Goal: Task Accomplishment & Management: Complete application form

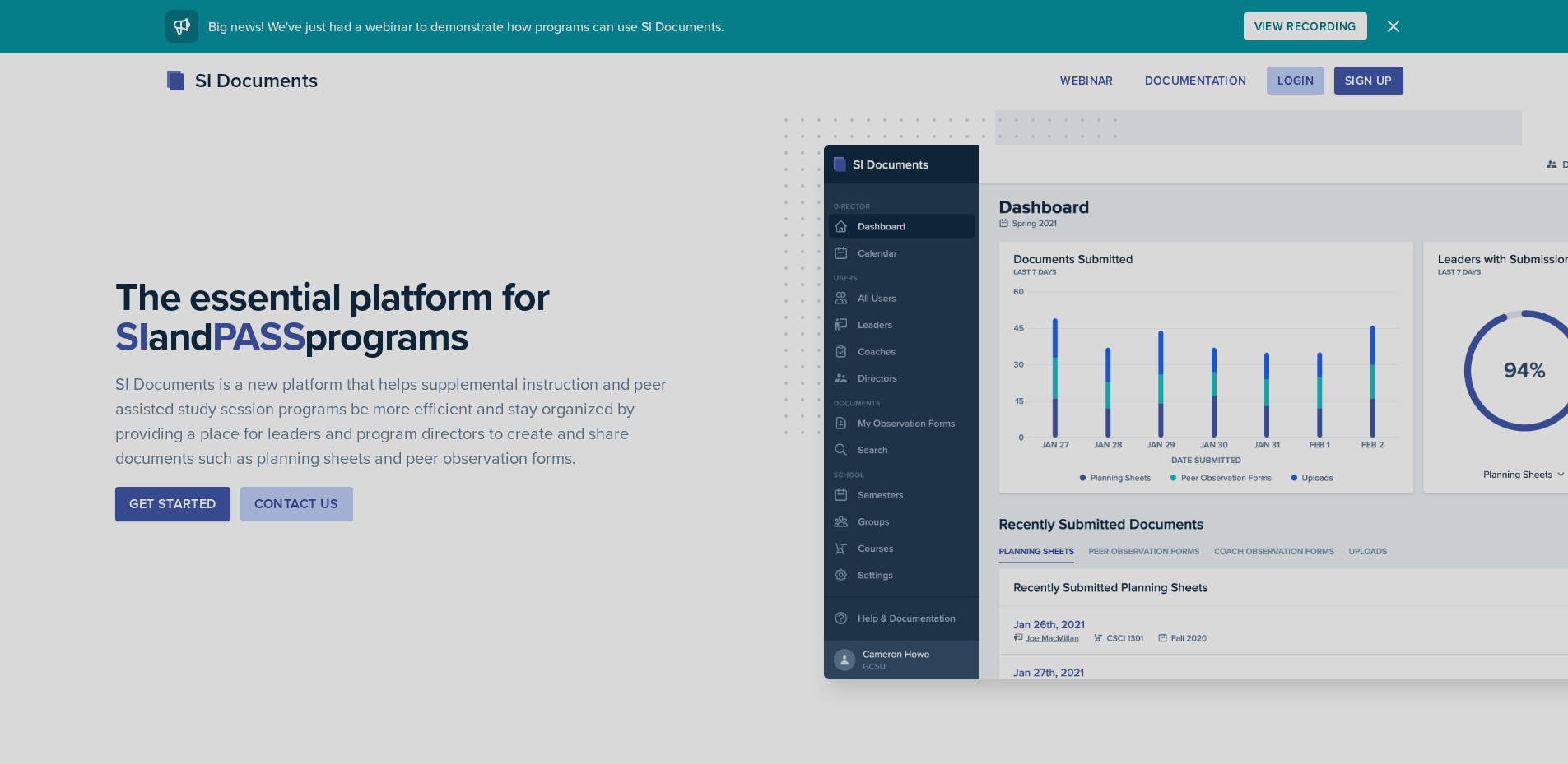
click at [1380, 77] on div "Sign Up" at bounding box center [1368, 80] width 47 height 13
click at [1284, 77] on div "Login" at bounding box center [1295, 80] width 36 height 13
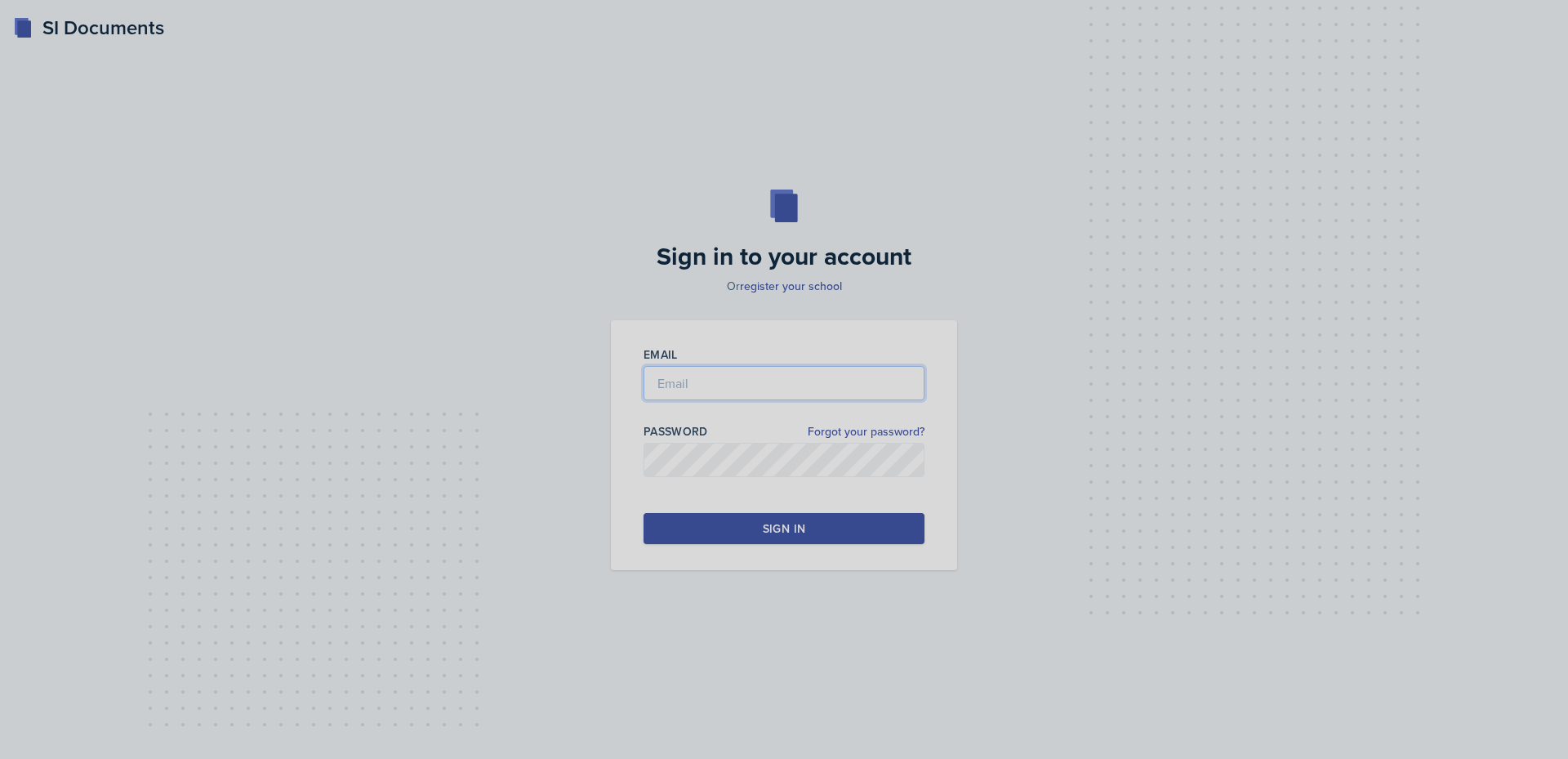
type input "[EMAIL_ADDRESS][DOMAIN_NAME]"
click at [768, 522] on div "Sign in" at bounding box center [784, 529] width 42 height 16
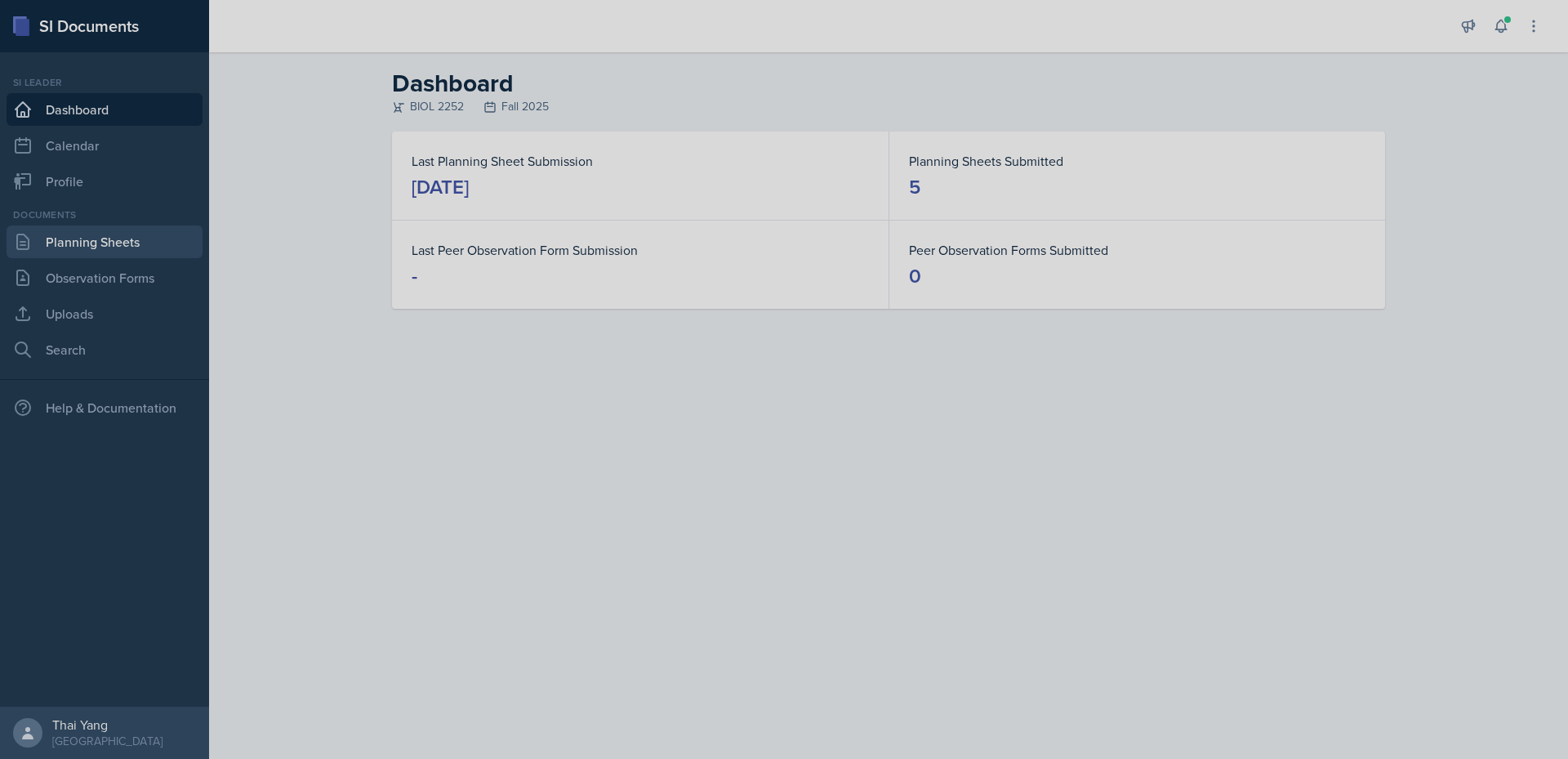
click at [106, 237] on link "Planning Sheets" at bounding box center [104, 242] width 196 height 32
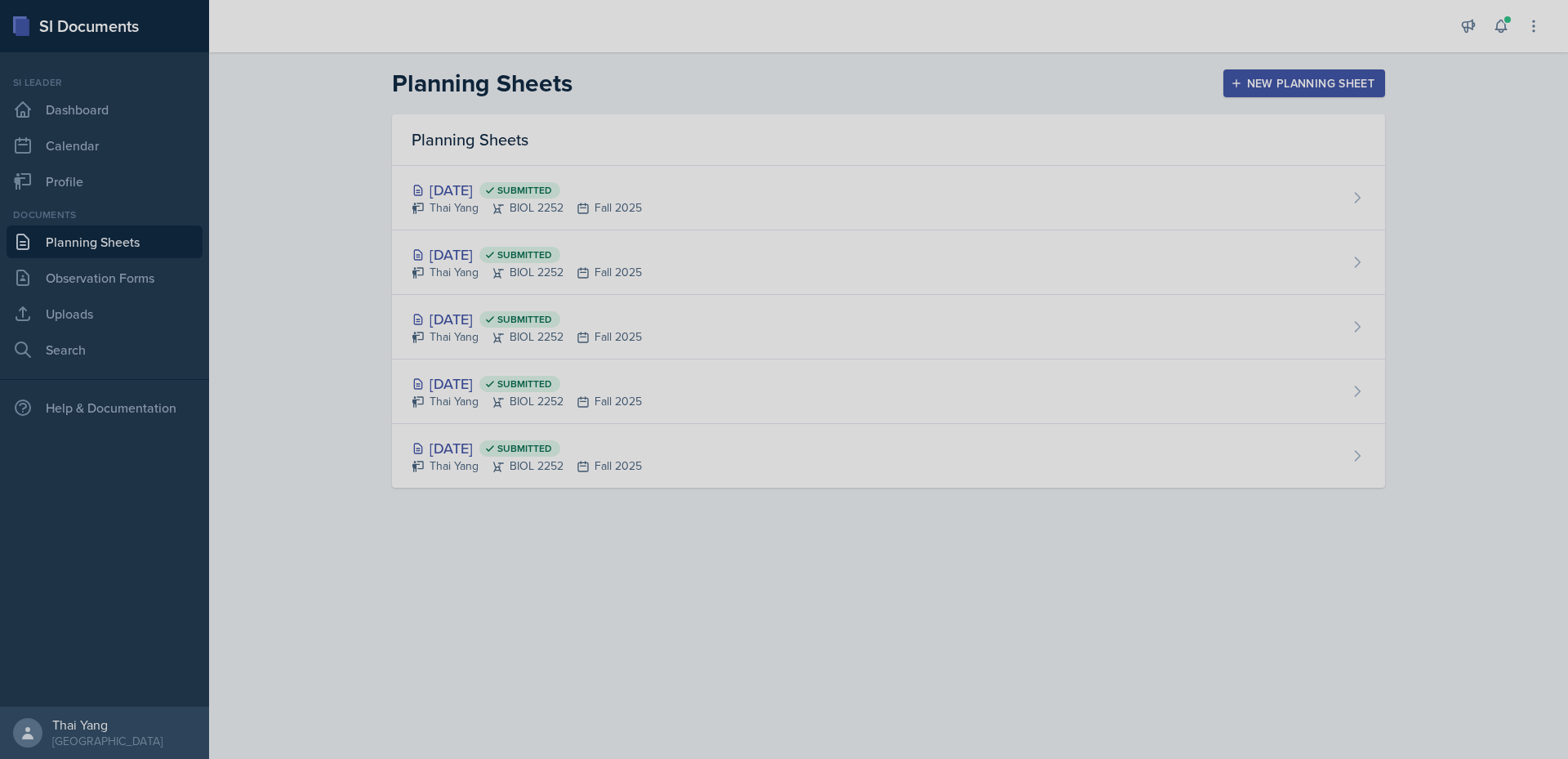
drag, startPoint x: 1292, startPoint y: 77, endPoint x: 1287, endPoint y: 83, distance: 7.8
click at [1287, 83] on div "New Planning Sheet" at bounding box center [1305, 83] width 141 height 13
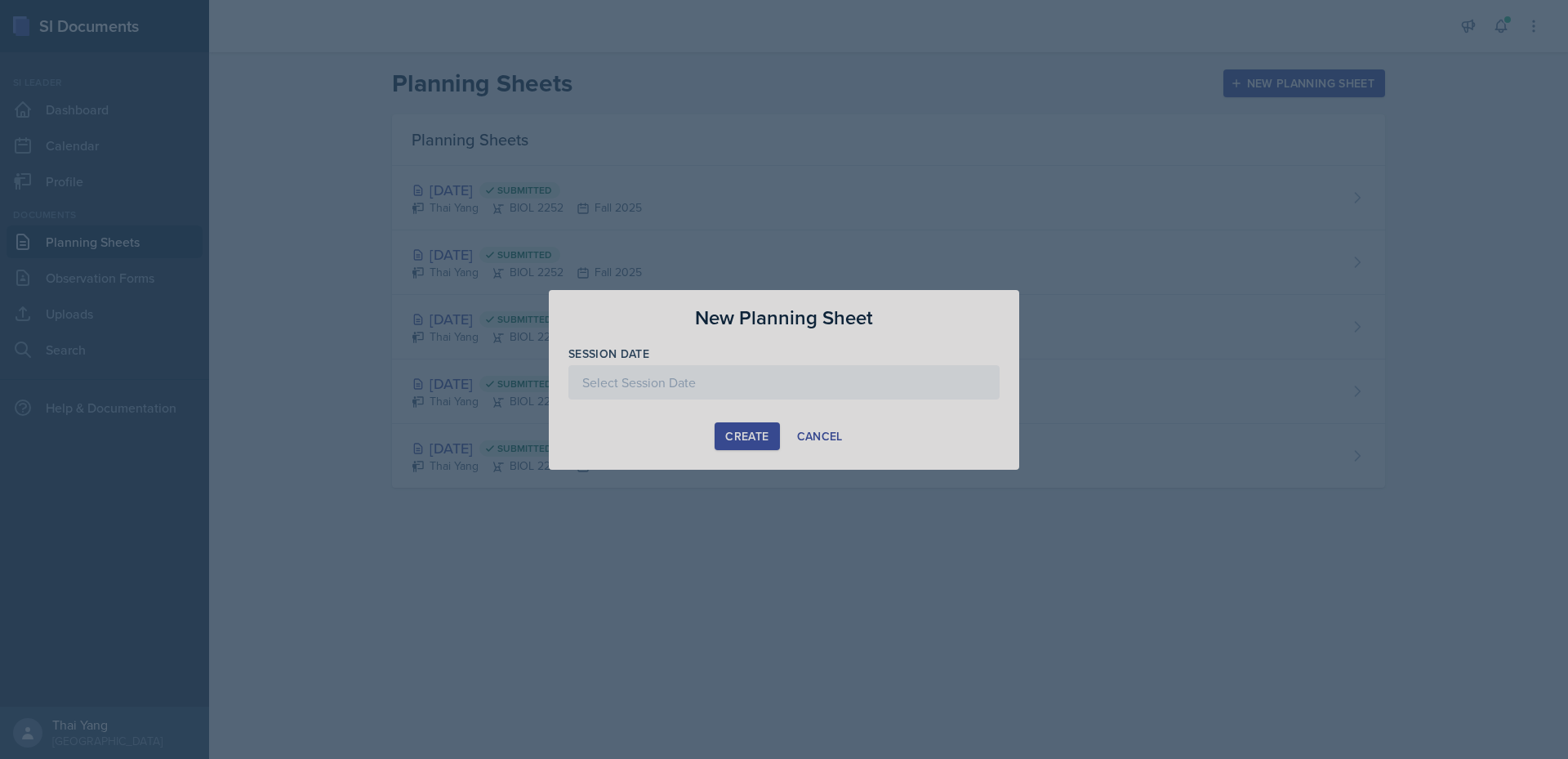
click at [686, 384] on div at bounding box center [784, 383] width 431 height 34
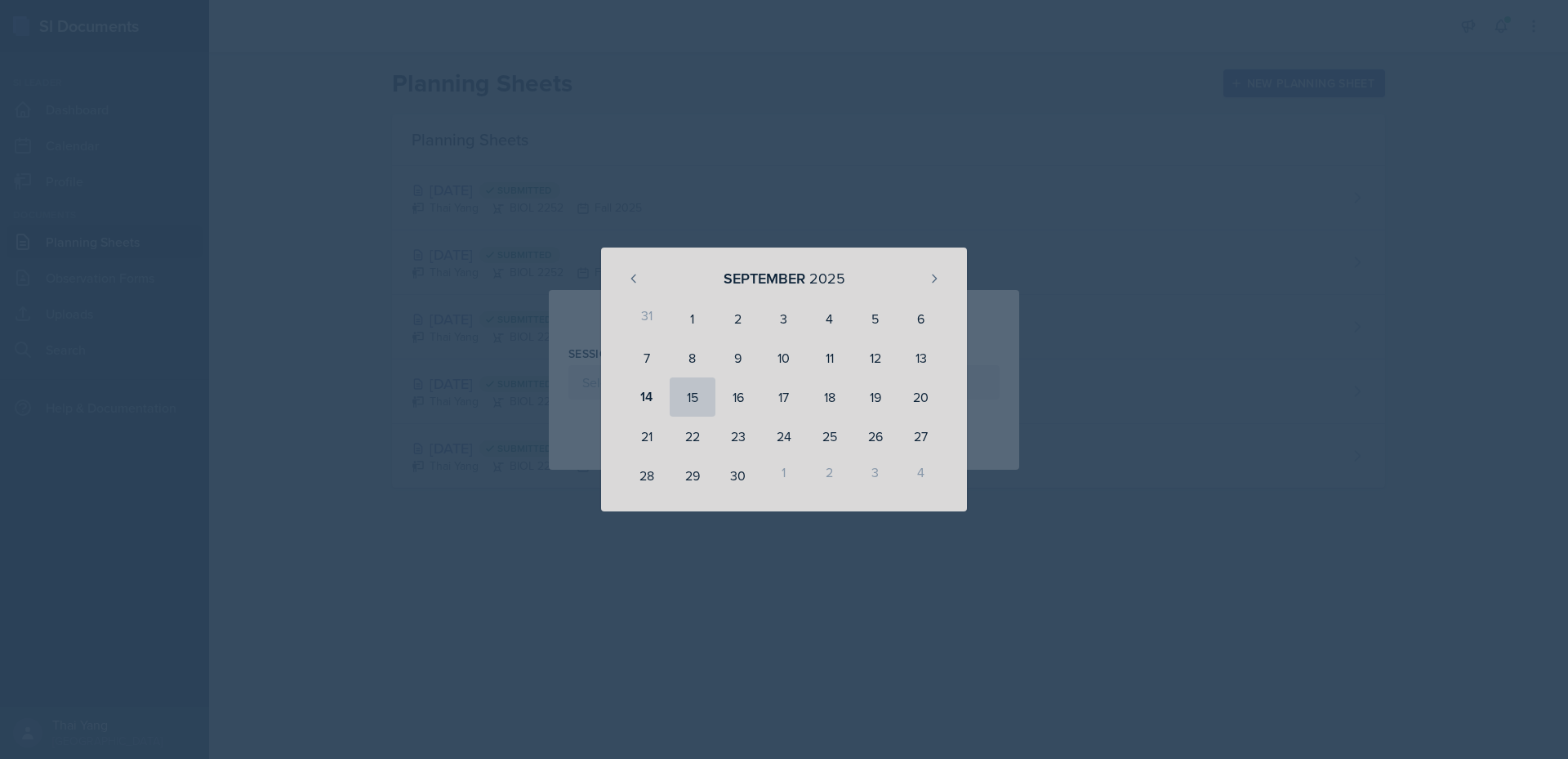
click at [694, 393] on div "15" at bounding box center [692, 396] width 46 height 39
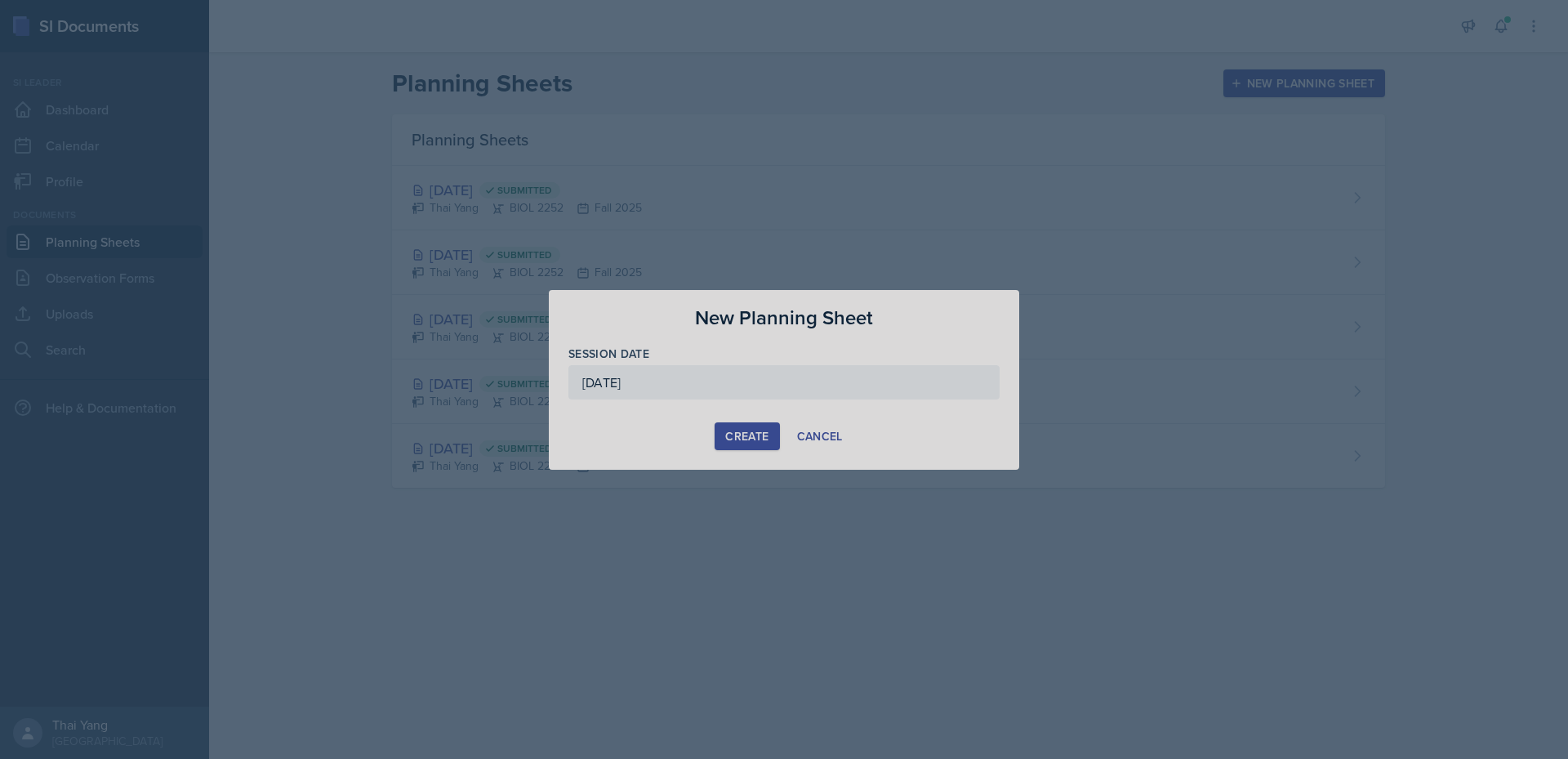
click at [746, 384] on div "[DATE]" at bounding box center [784, 383] width 431 height 34
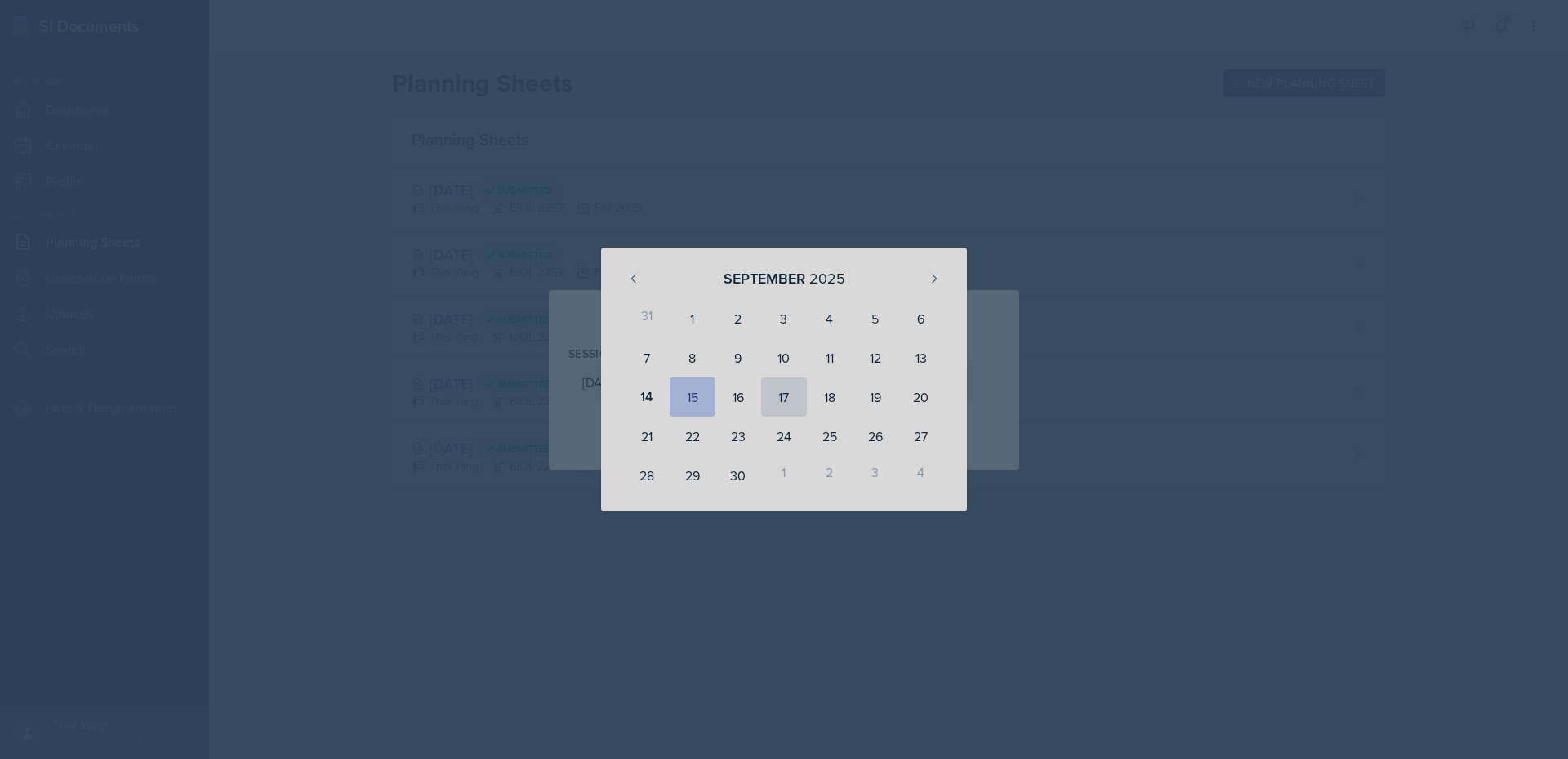
click at [789, 400] on div "17" at bounding box center [784, 396] width 46 height 39
type input "[DATE]"
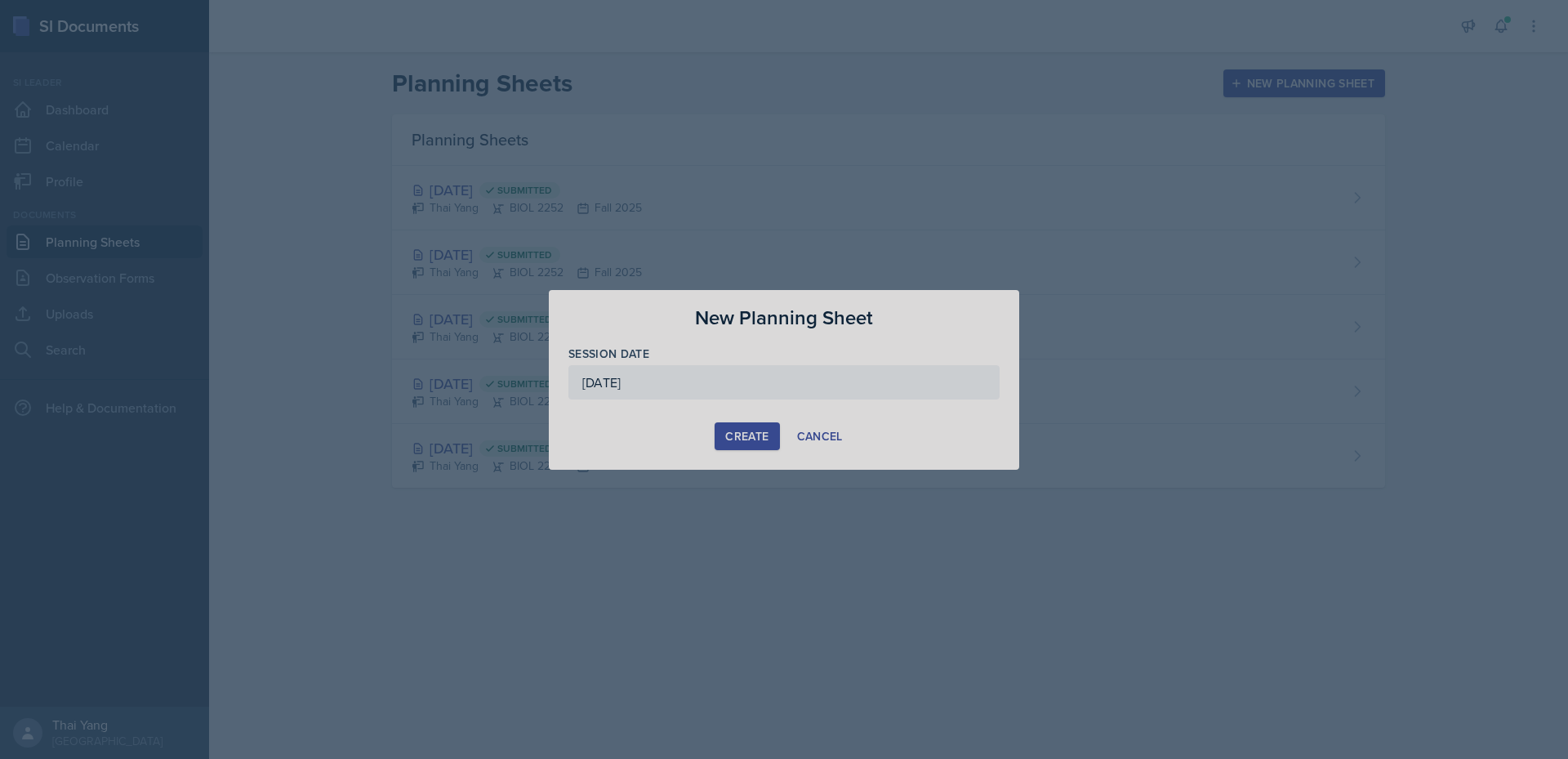
click at [751, 430] on div "Create" at bounding box center [747, 436] width 43 height 13
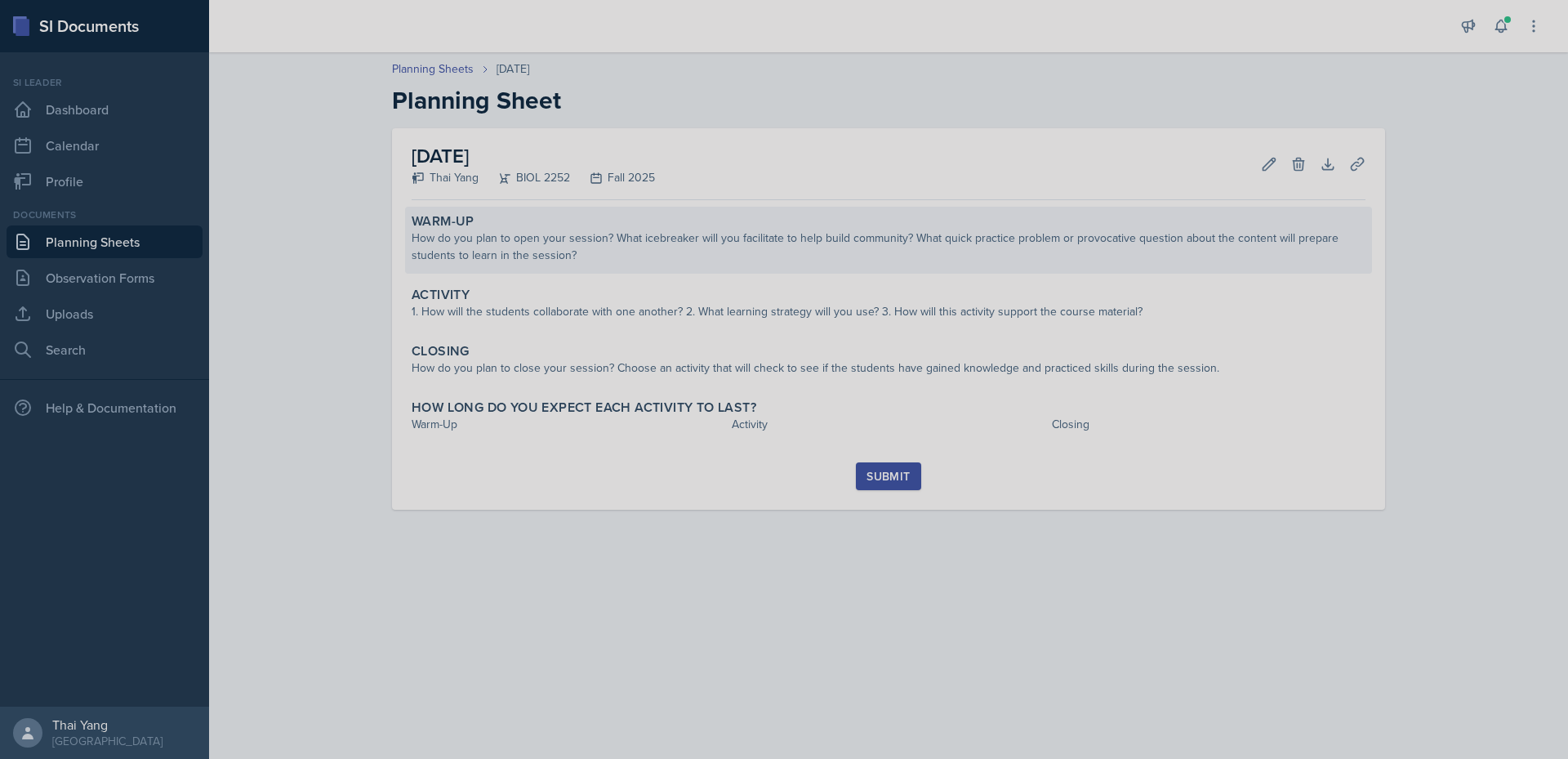
click at [587, 245] on div "How do you plan to open your session? What icebreaker will you facilitate to he…" at bounding box center [888, 246] width 954 height 34
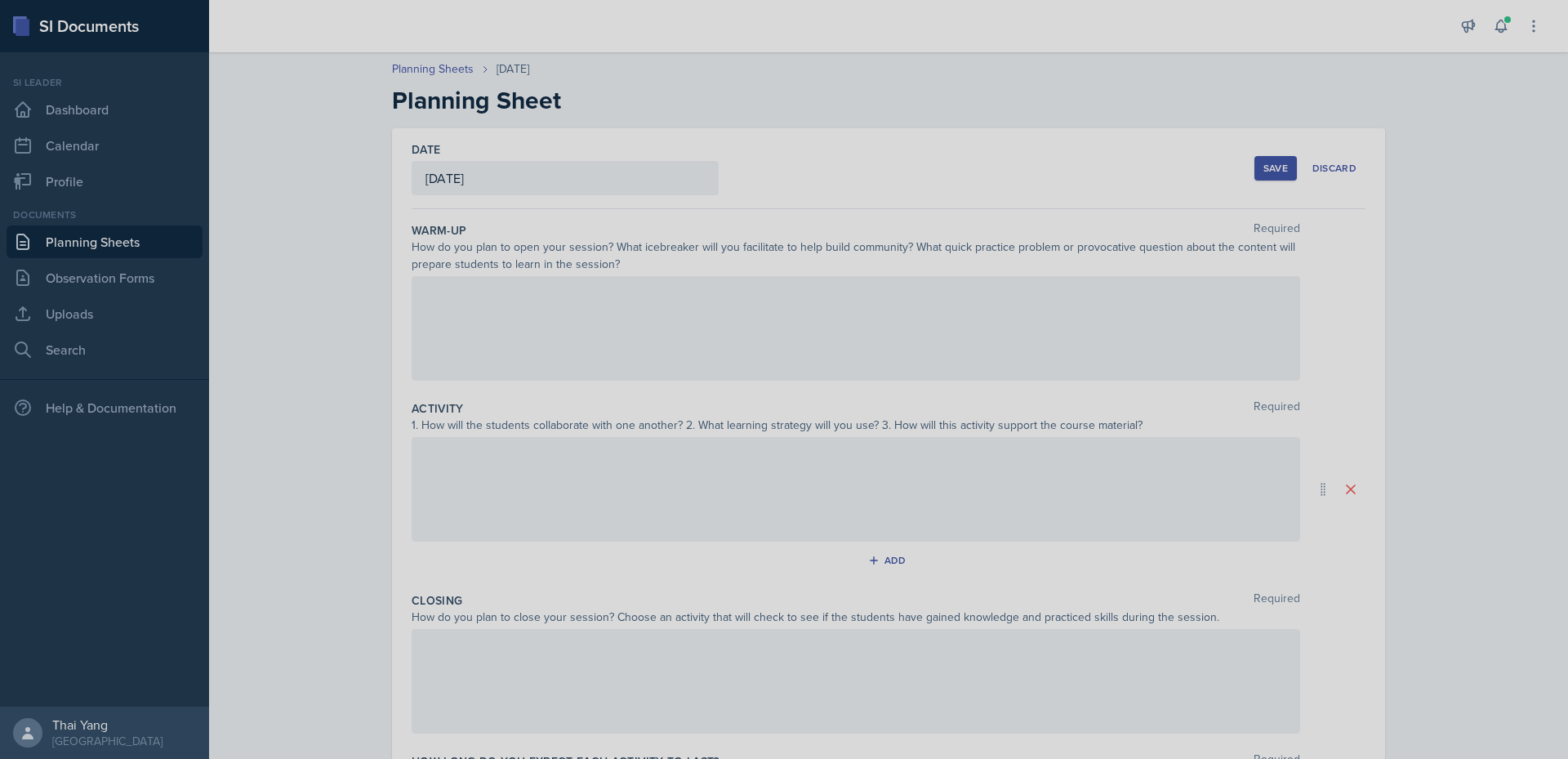
click at [623, 311] on div at bounding box center [855, 329] width 889 height 105
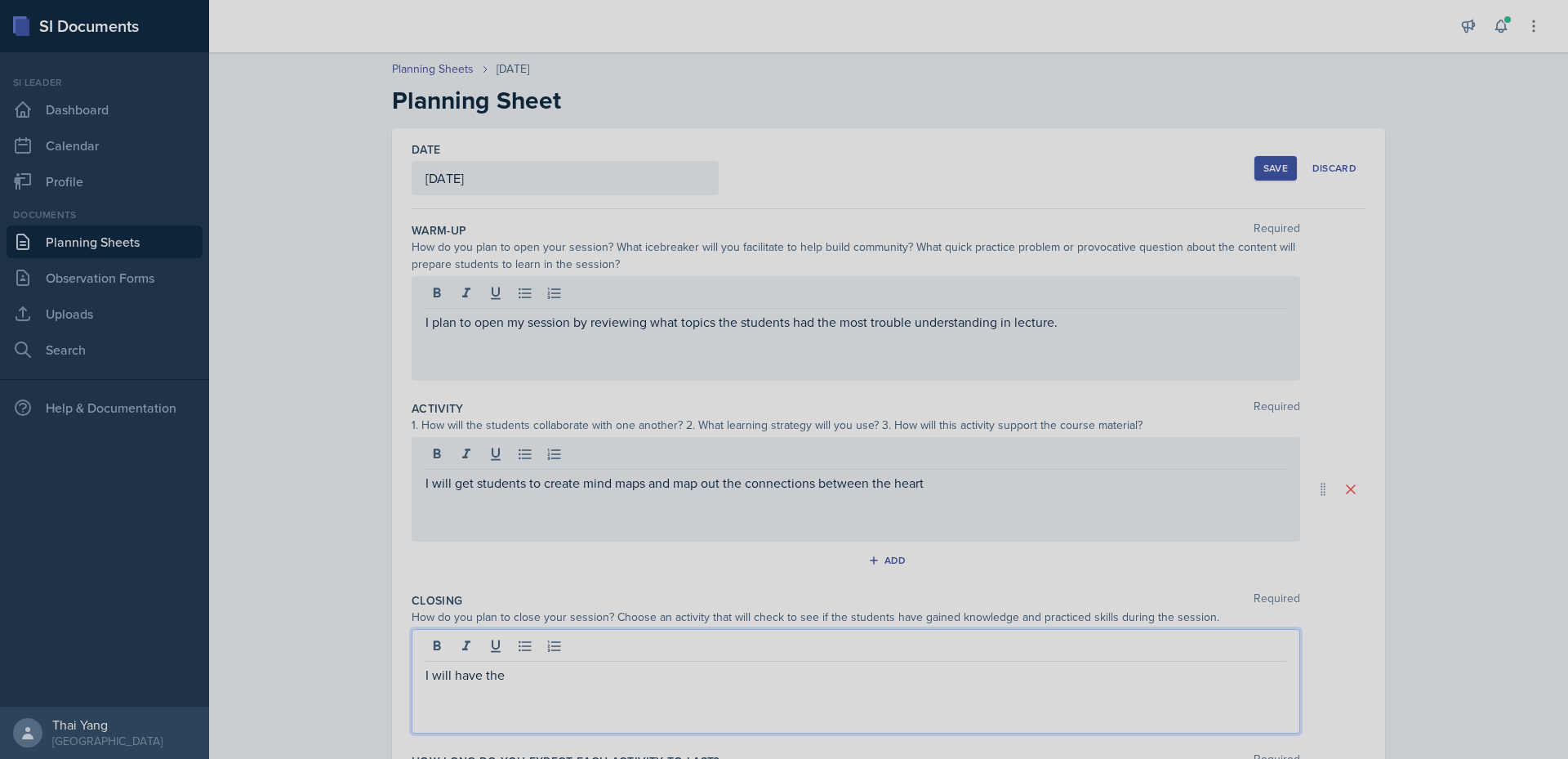
click at [995, 490] on p "I will get students to create mind maps and map out the connections between the…" at bounding box center [856, 483] width 861 height 20
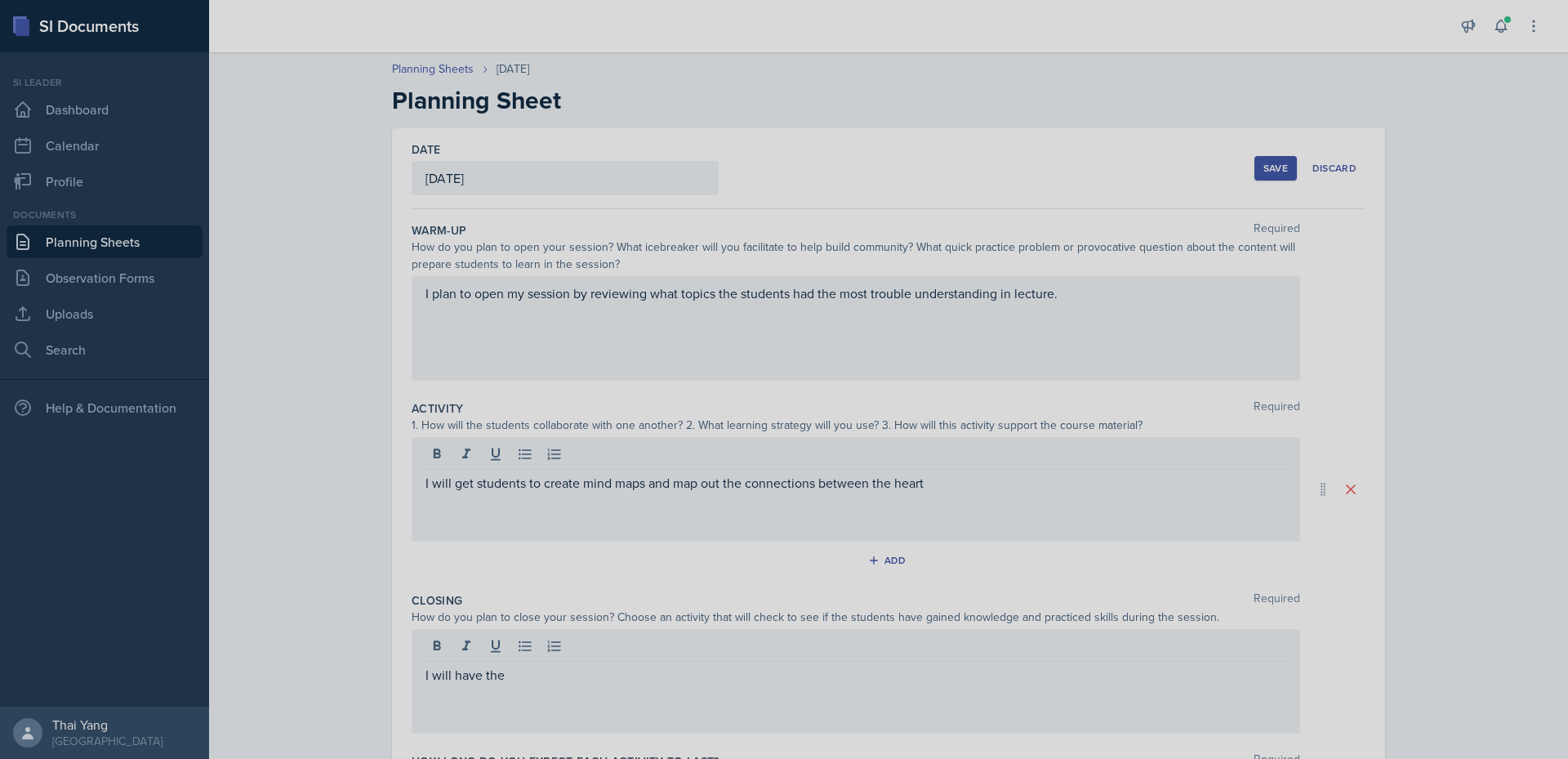
scroll to position [160, 0]
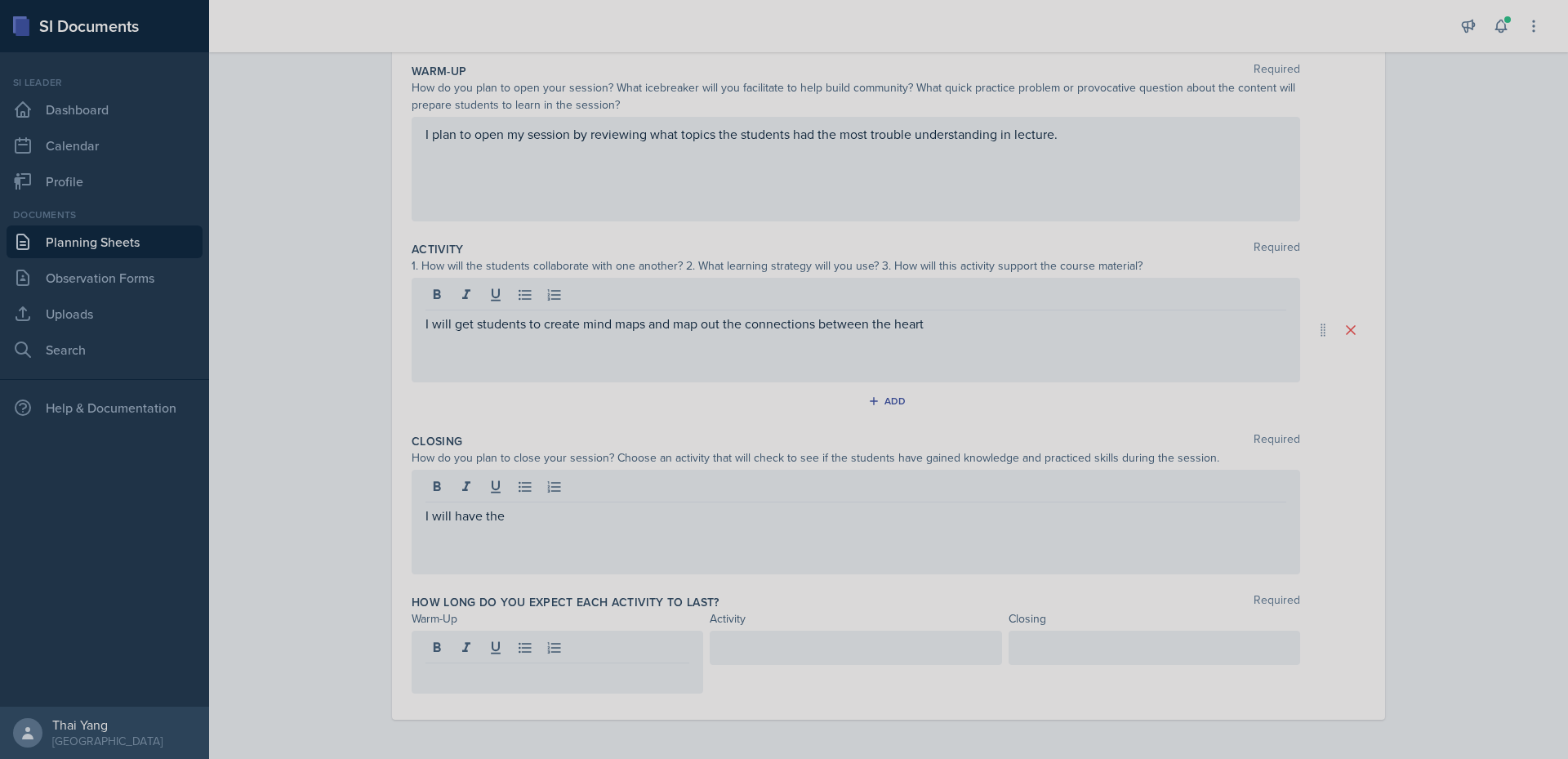
click at [834, 544] on div "I will have the" at bounding box center [855, 523] width 889 height 105
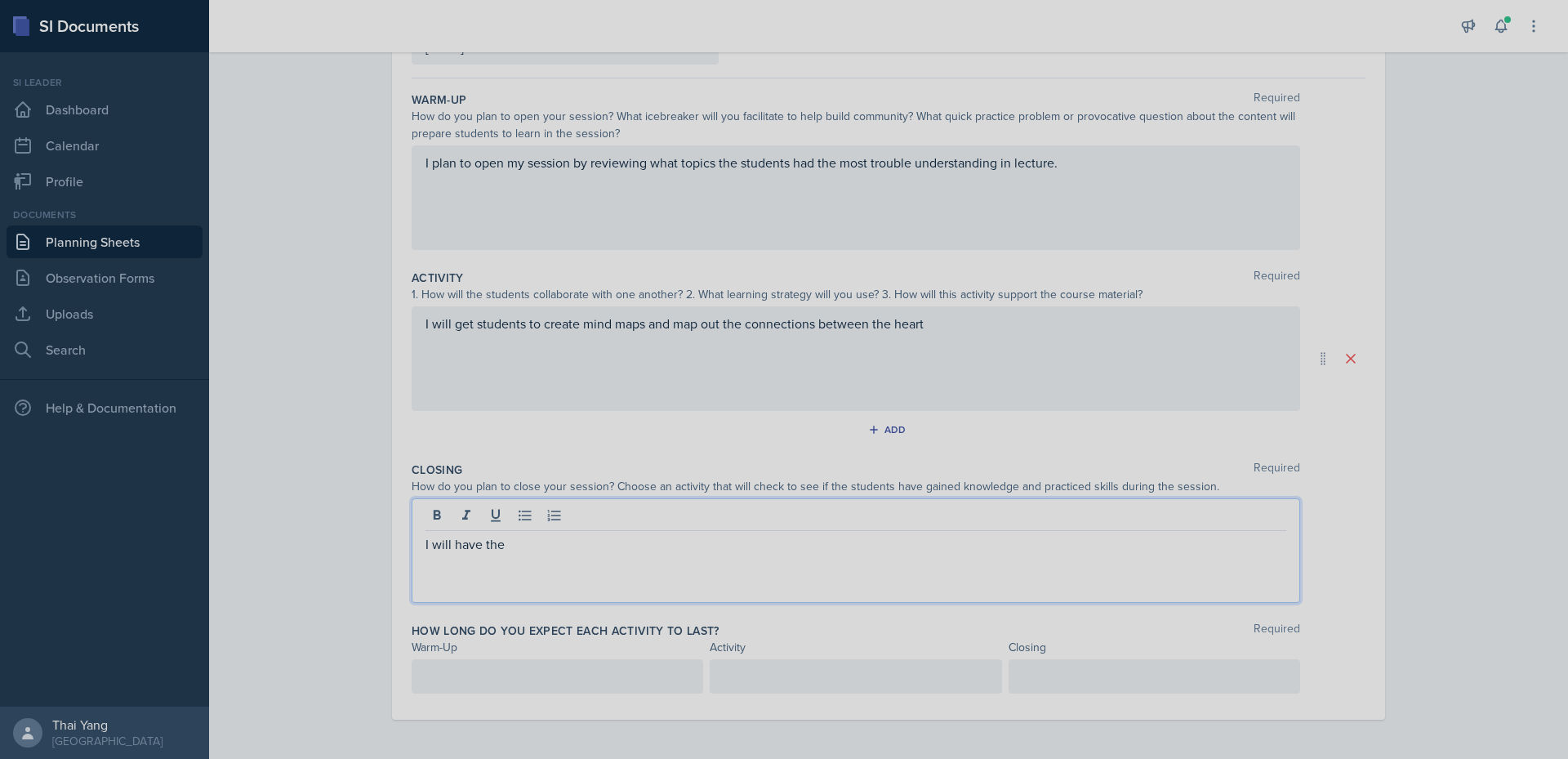
click at [832, 534] on p "I will have the" at bounding box center [856, 544] width 861 height 20
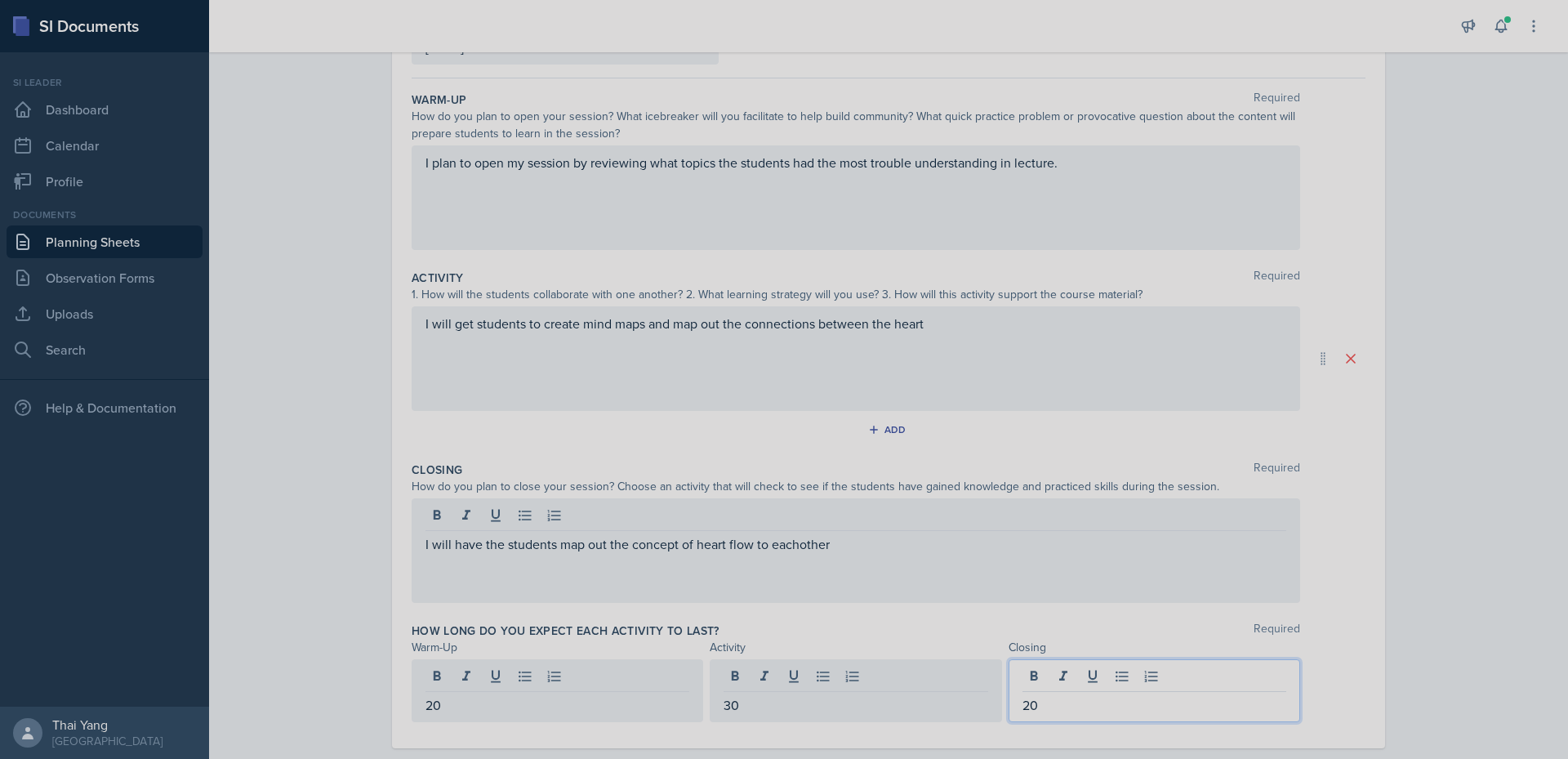
click at [574, 707] on p "20" at bounding box center [558, 705] width 263 height 20
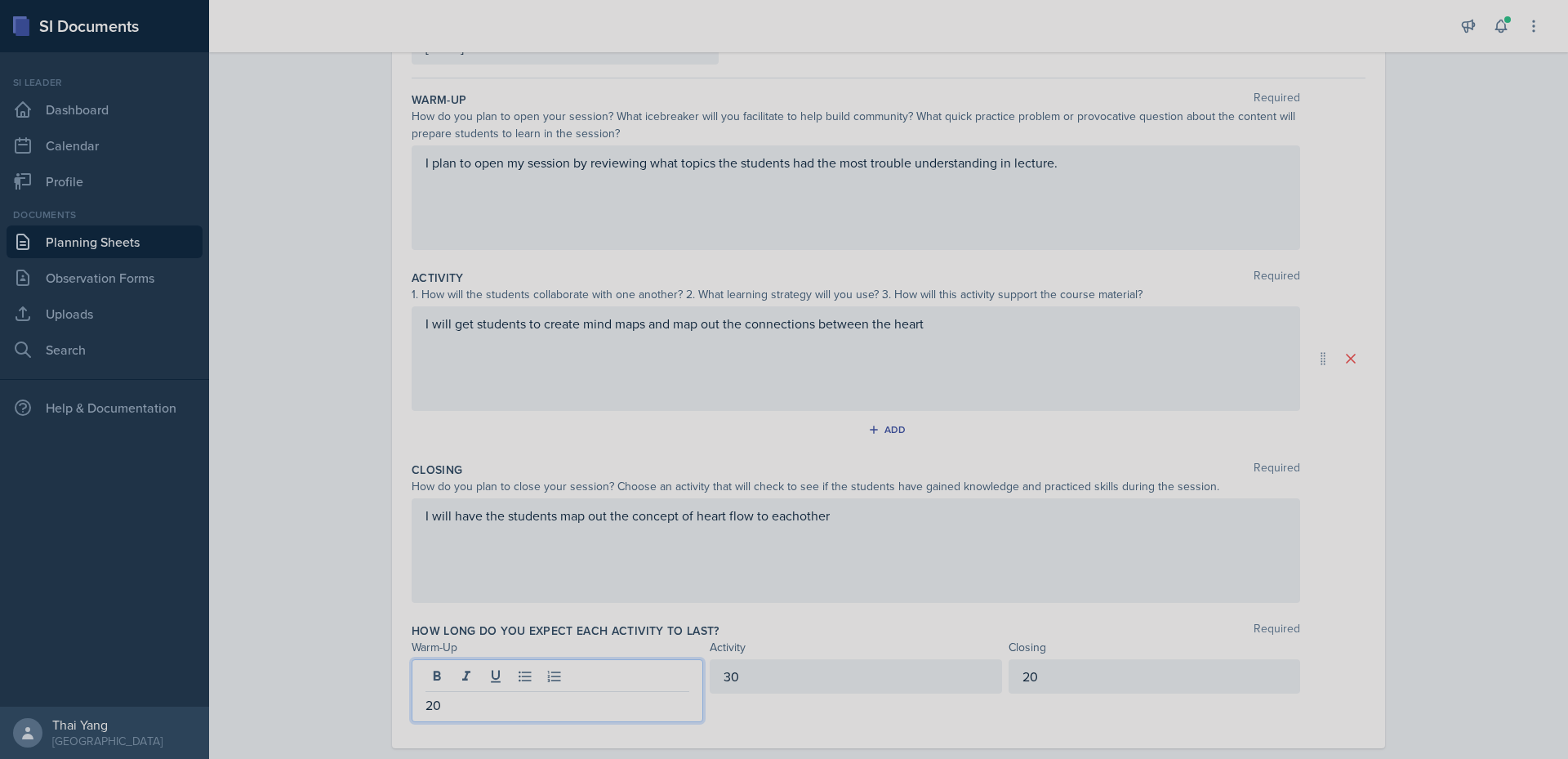
click at [574, 707] on p "20" at bounding box center [558, 705] width 263 height 20
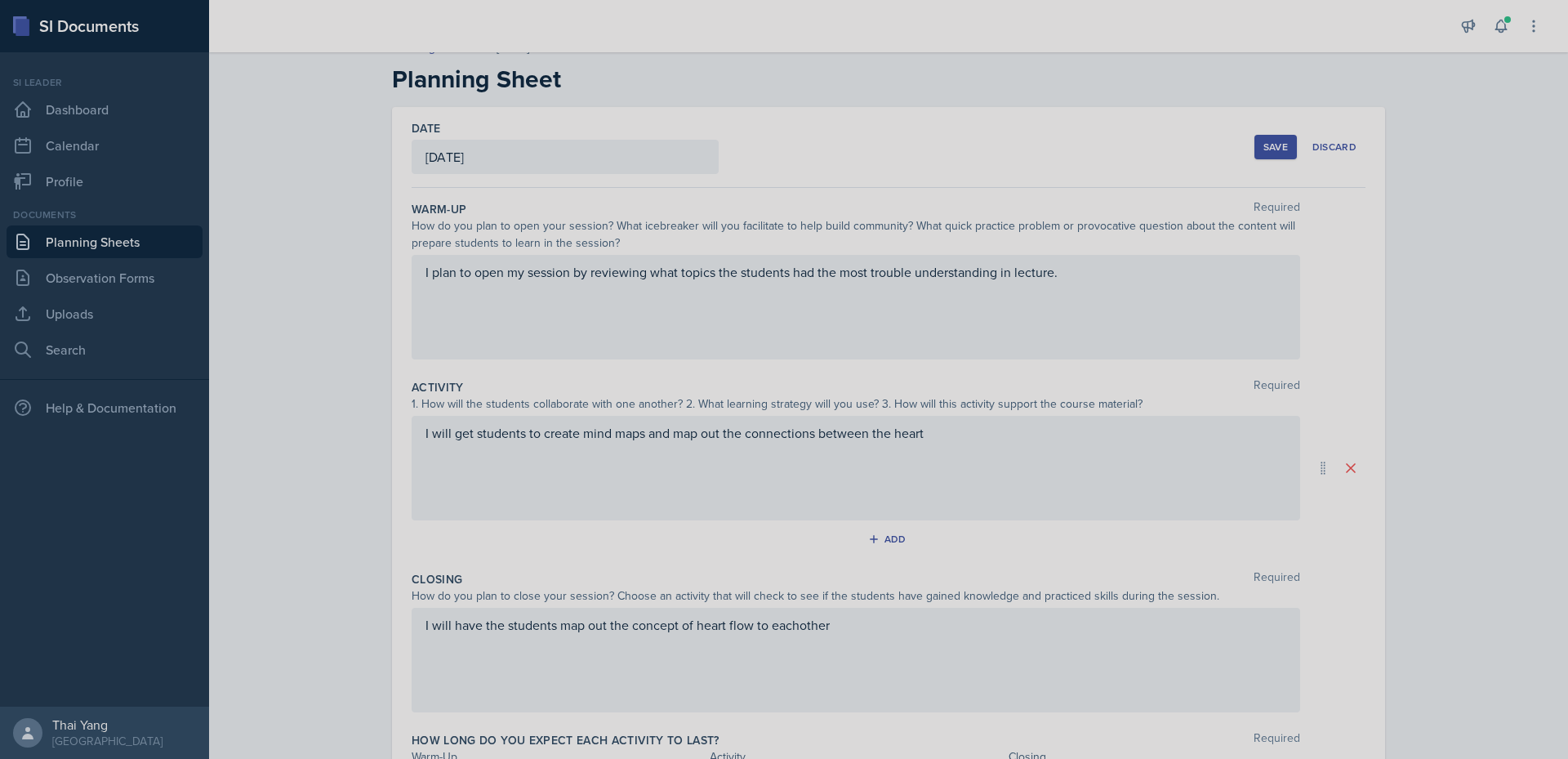
scroll to position [0, 0]
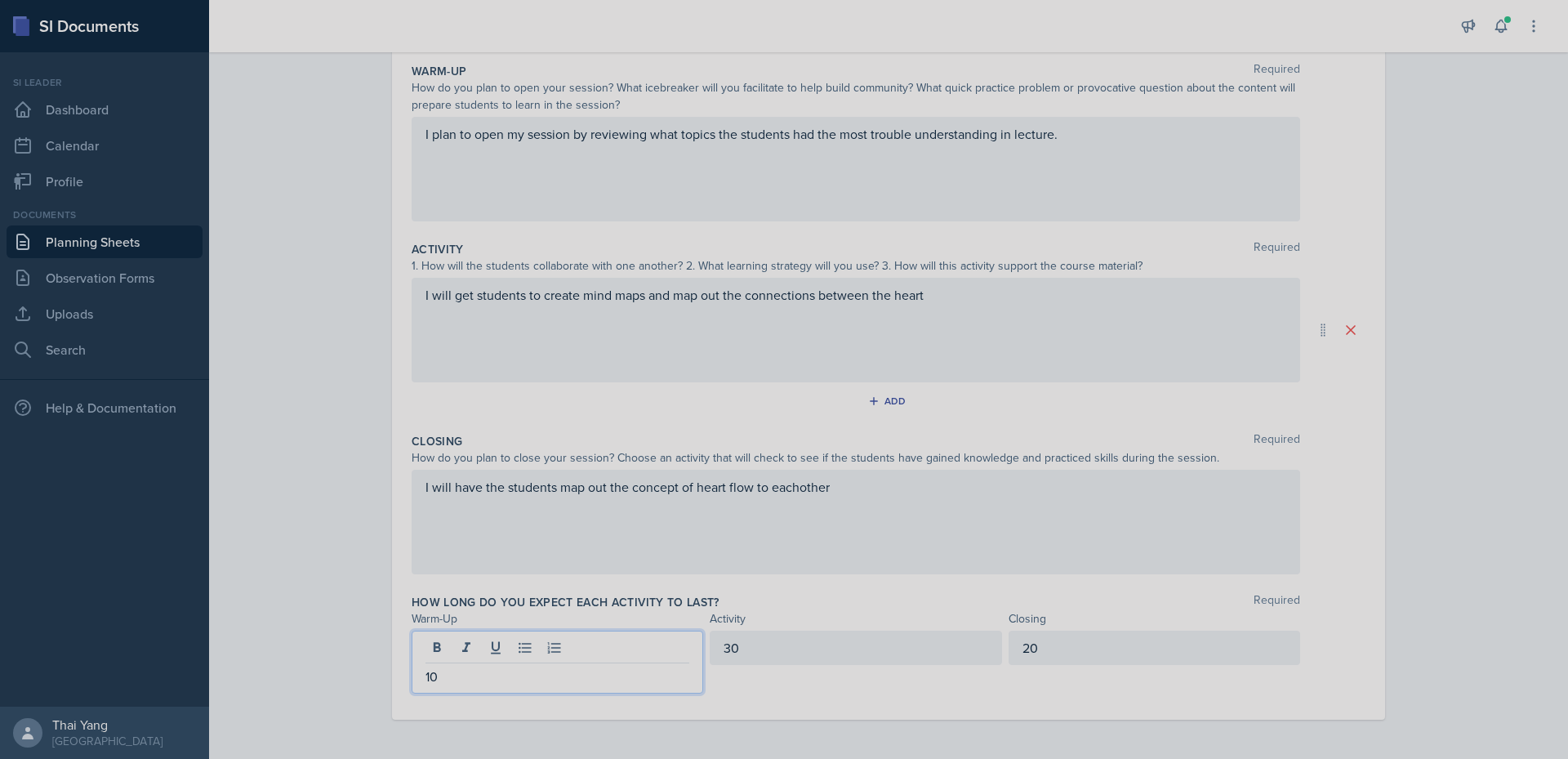
click at [867, 495] on div "I will have the students map out the concept of heart flow to eachother" at bounding box center [855, 523] width 889 height 105
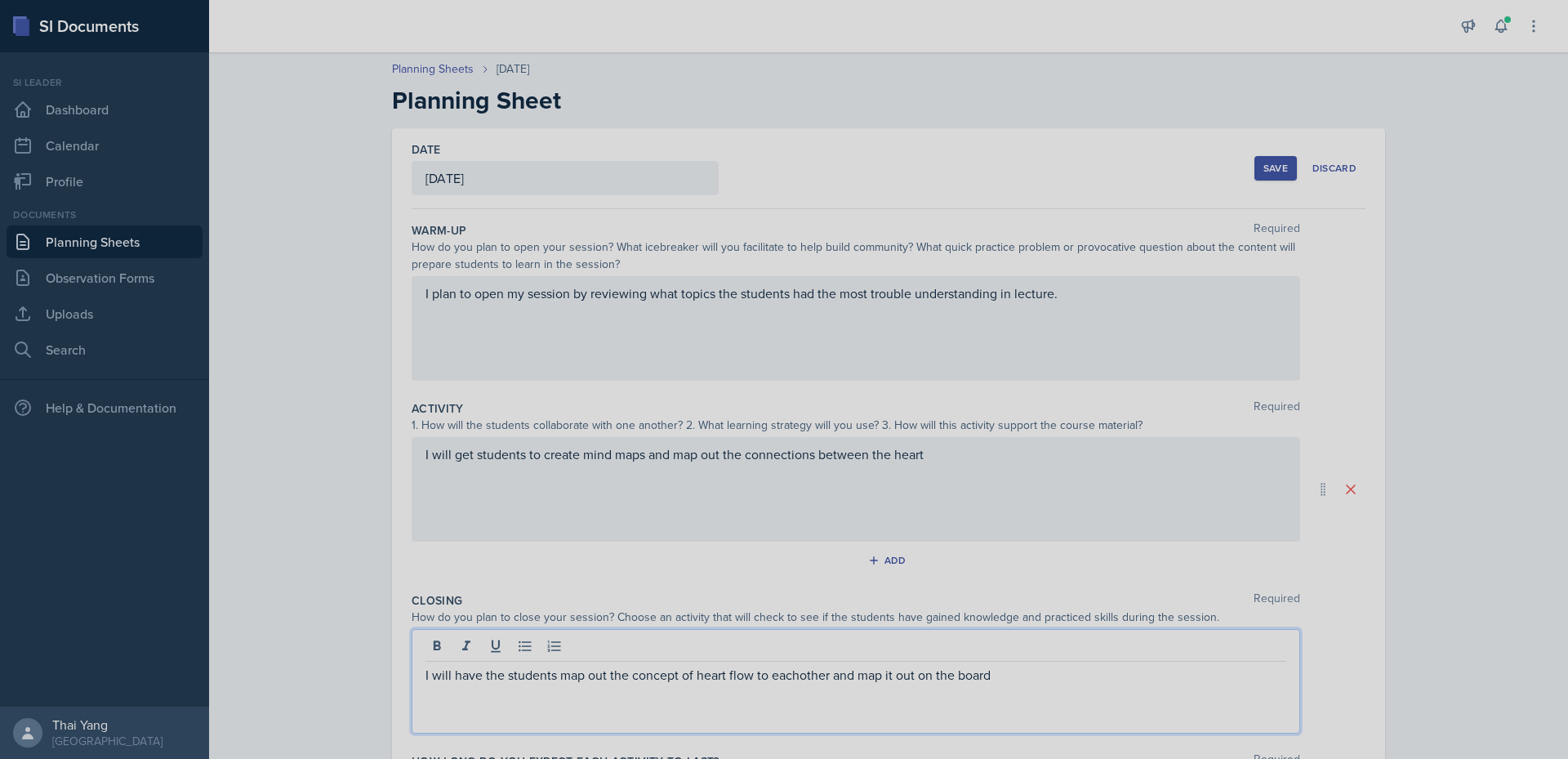
click at [1263, 162] on div "Save" at bounding box center [1275, 168] width 24 height 13
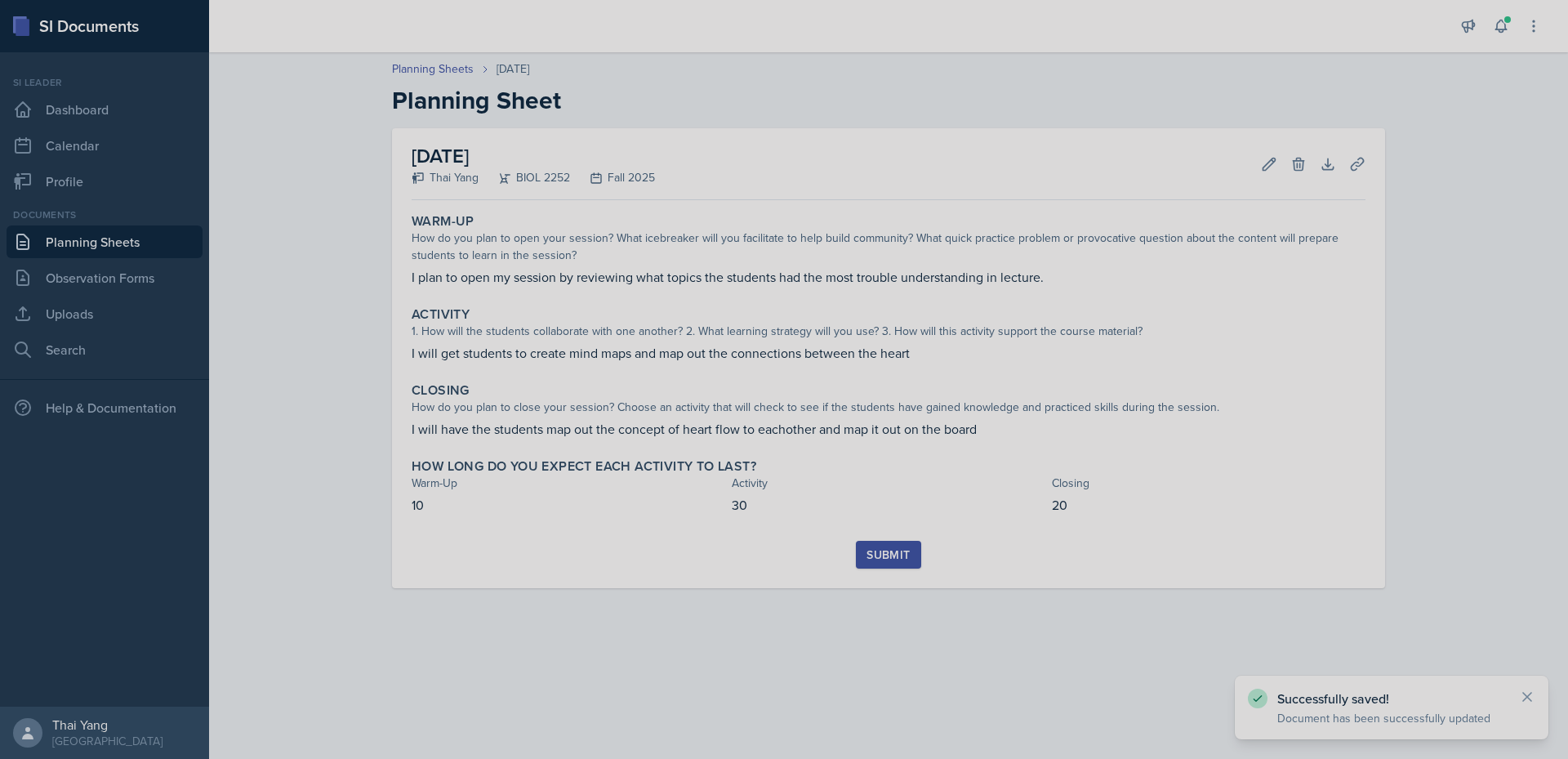
click at [896, 561] on div "Submit" at bounding box center [889, 554] width 43 height 13
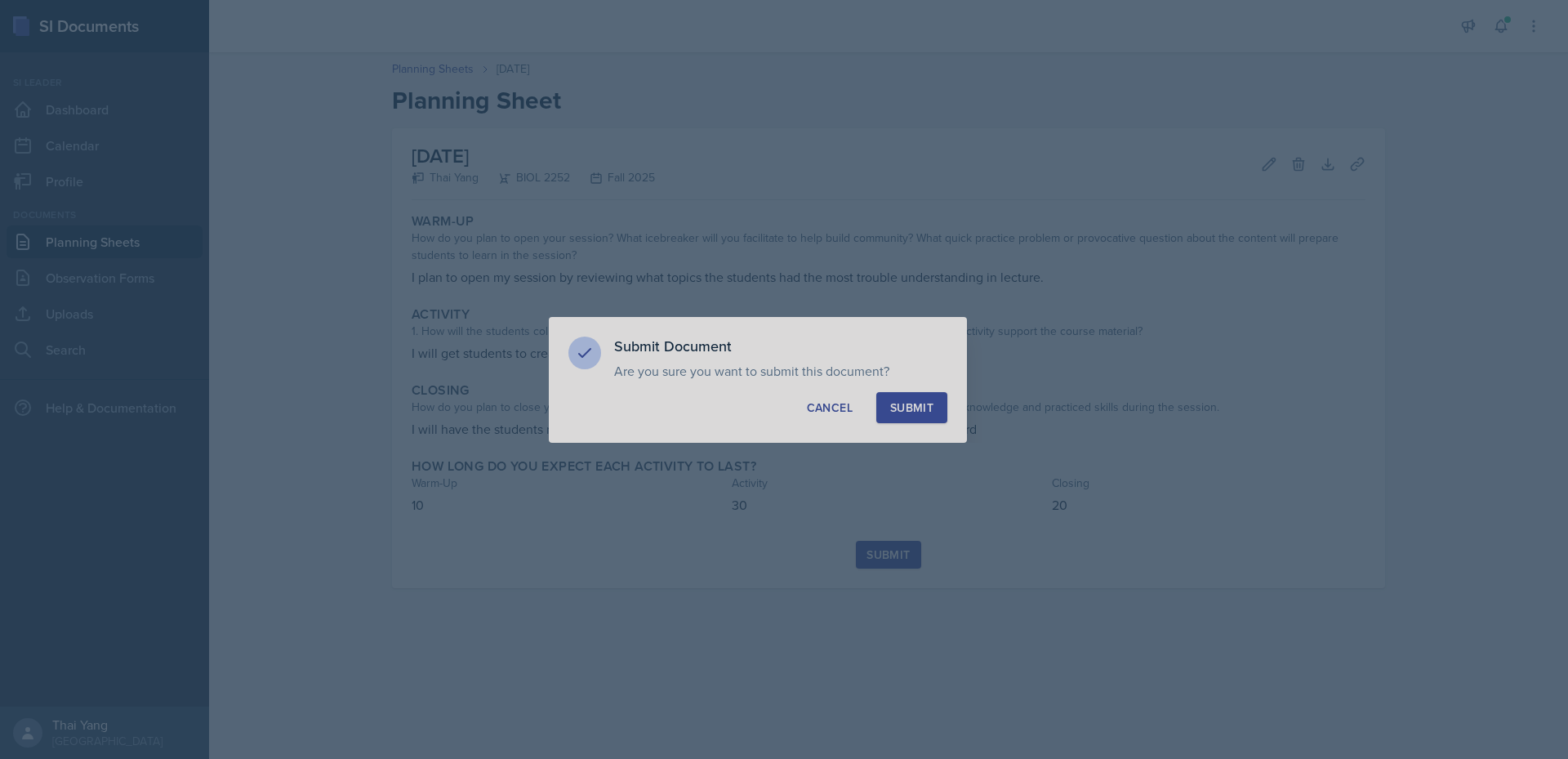
click at [900, 402] on div "Submit" at bounding box center [912, 408] width 43 height 16
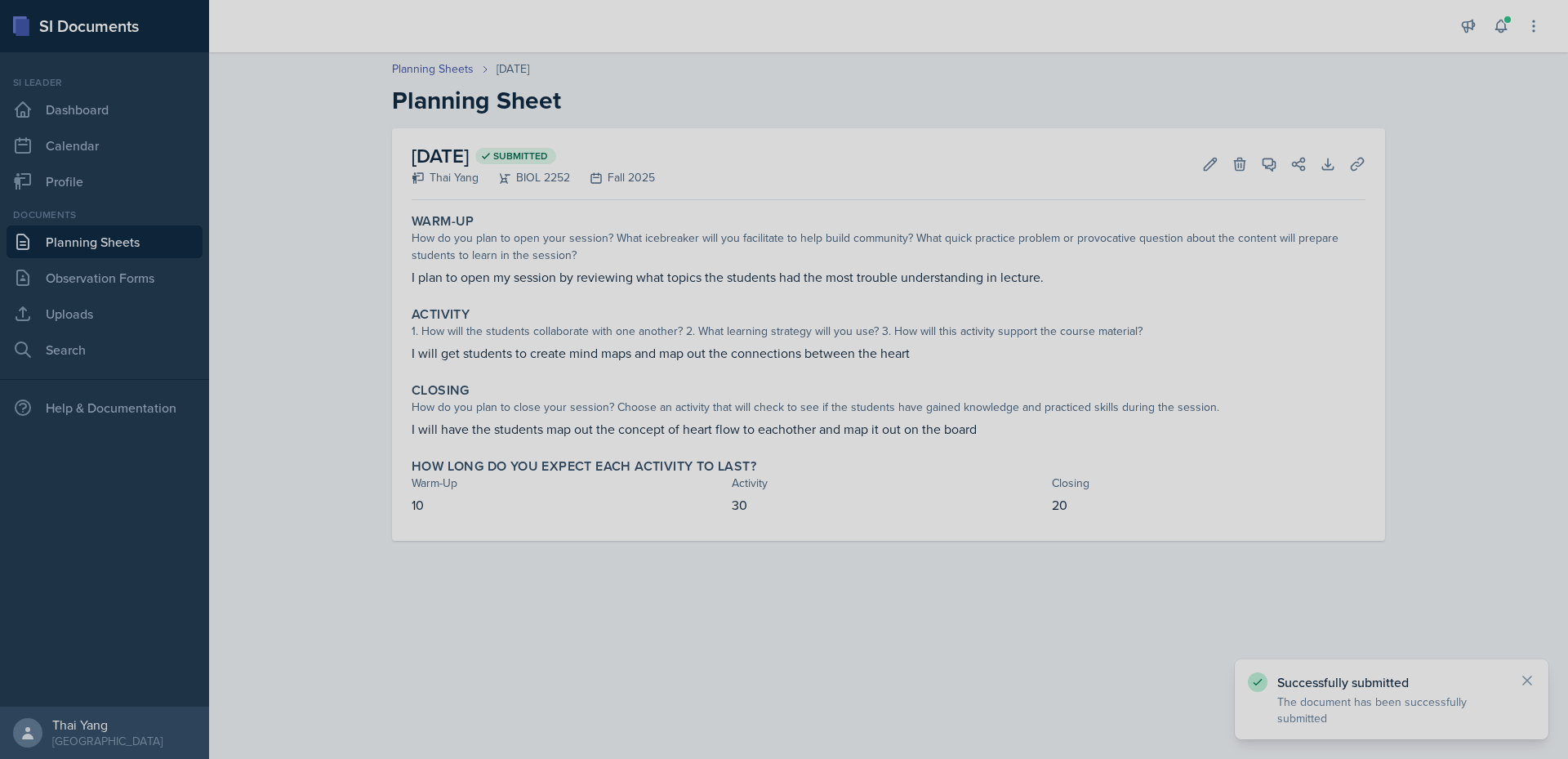
click at [627, 277] on p "I plan to open my session by reviewing what topics the students had the most tr…" at bounding box center [888, 277] width 954 height 20
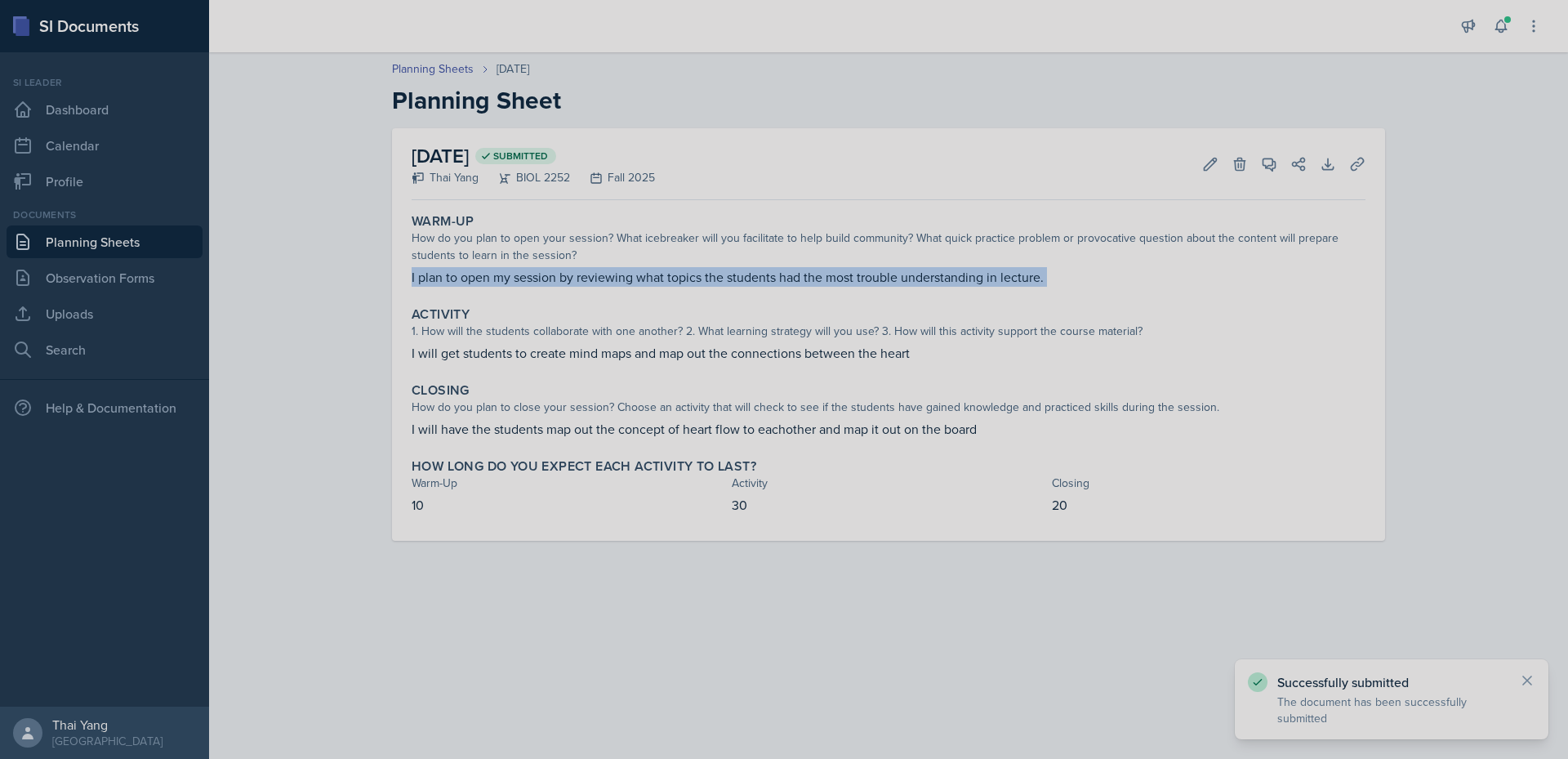
click at [627, 277] on p "I plan to open my session by reviewing what topics the students had the most tr…" at bounding box center [888, 277] width 954 height 20
copy div "I plan to open my session by reviewing what topics the students had the most tr…"
click at [104, 244] on link "Planning Sheets" at bounding box center [104, 242] width 196 height 32
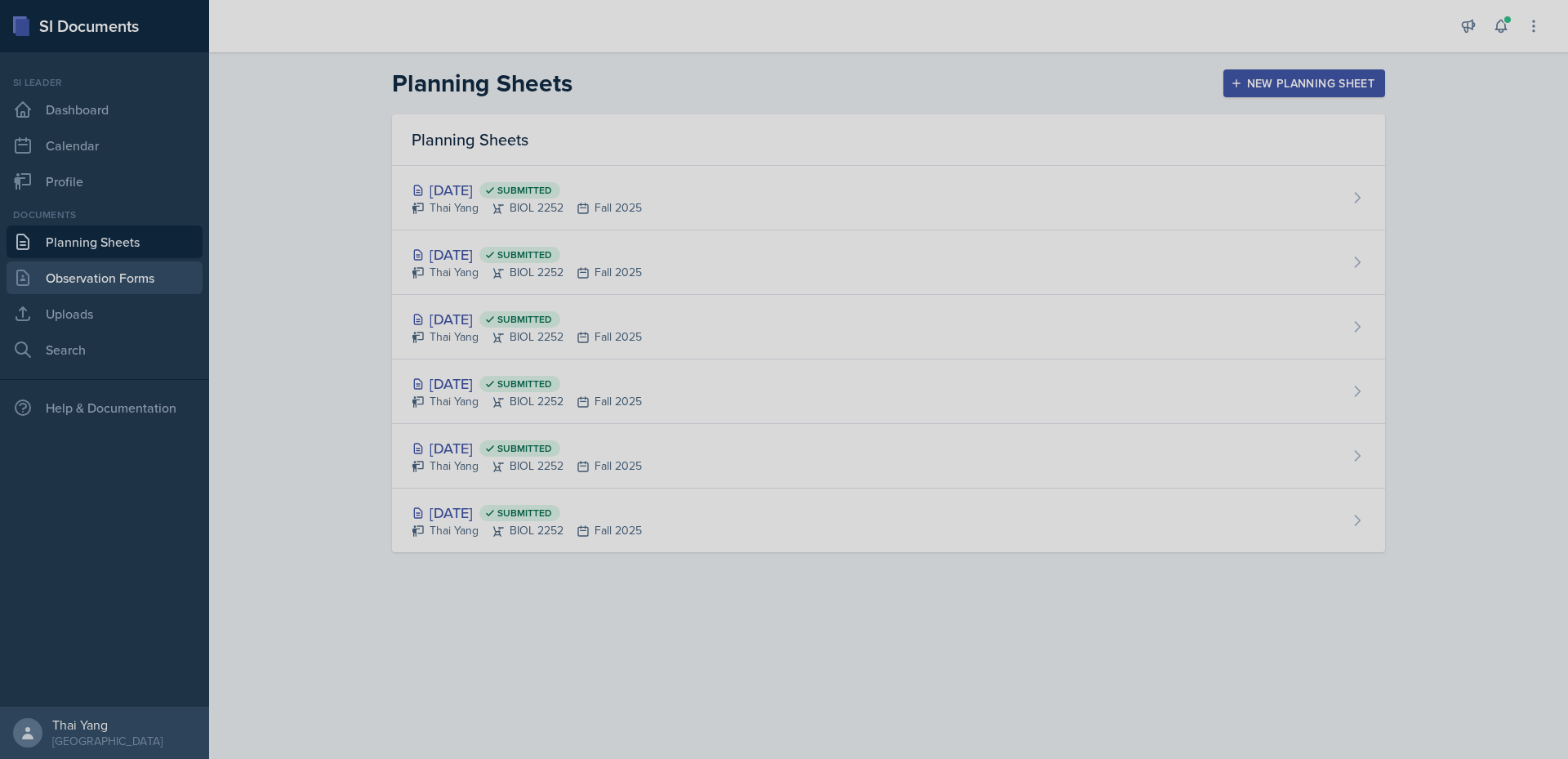
click at [124, 274] on link "Observation Forms" at bounding box center [104, 278] width 196 height 32
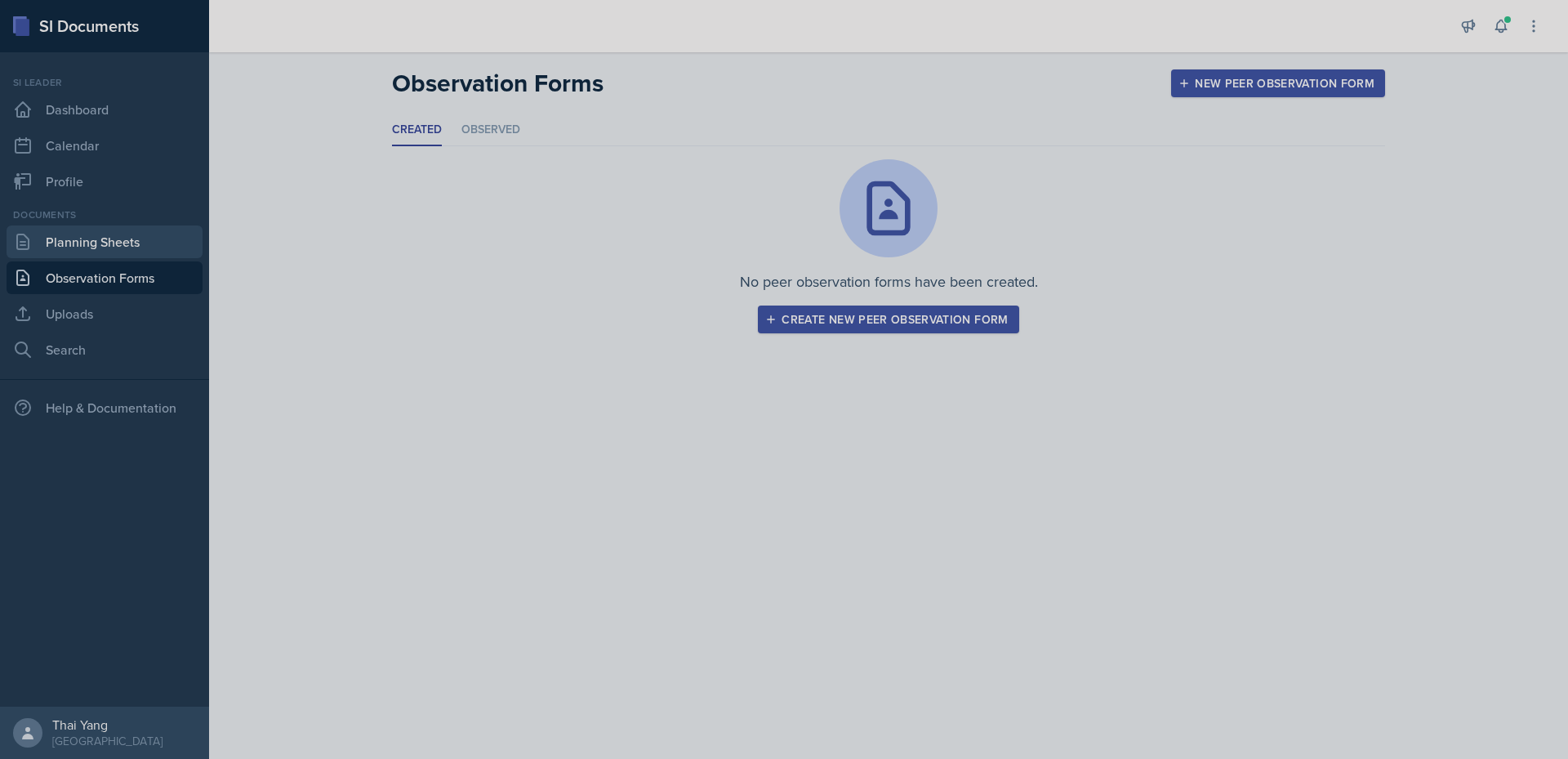
click at [121, 248] on link "Planning Sheets" at bounding box center [104, 242] width 196 height 32
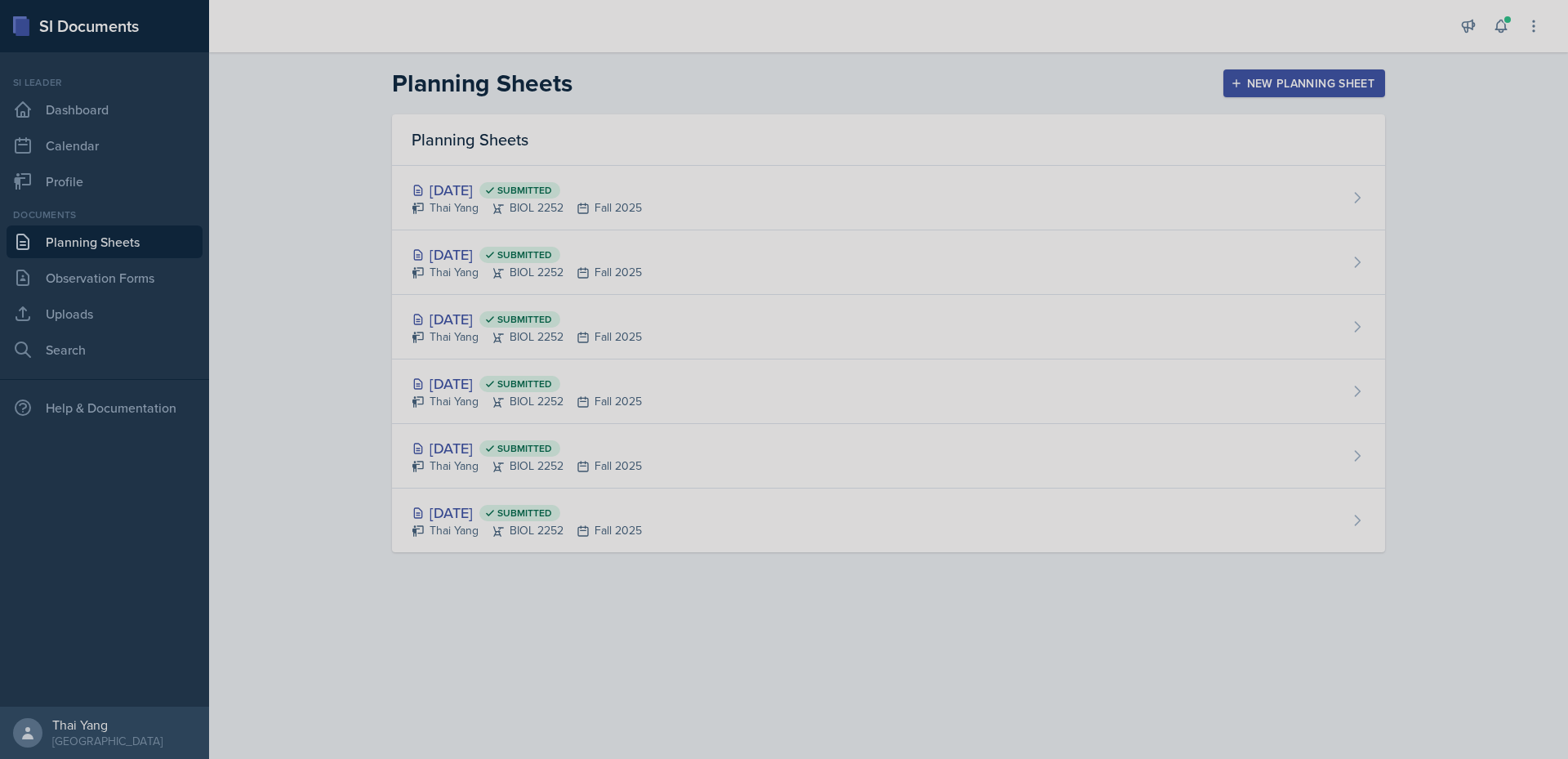
click at [1266, 79] on div "New Planning Sheet" at bounding box center [1305, 83] width 141 height 13
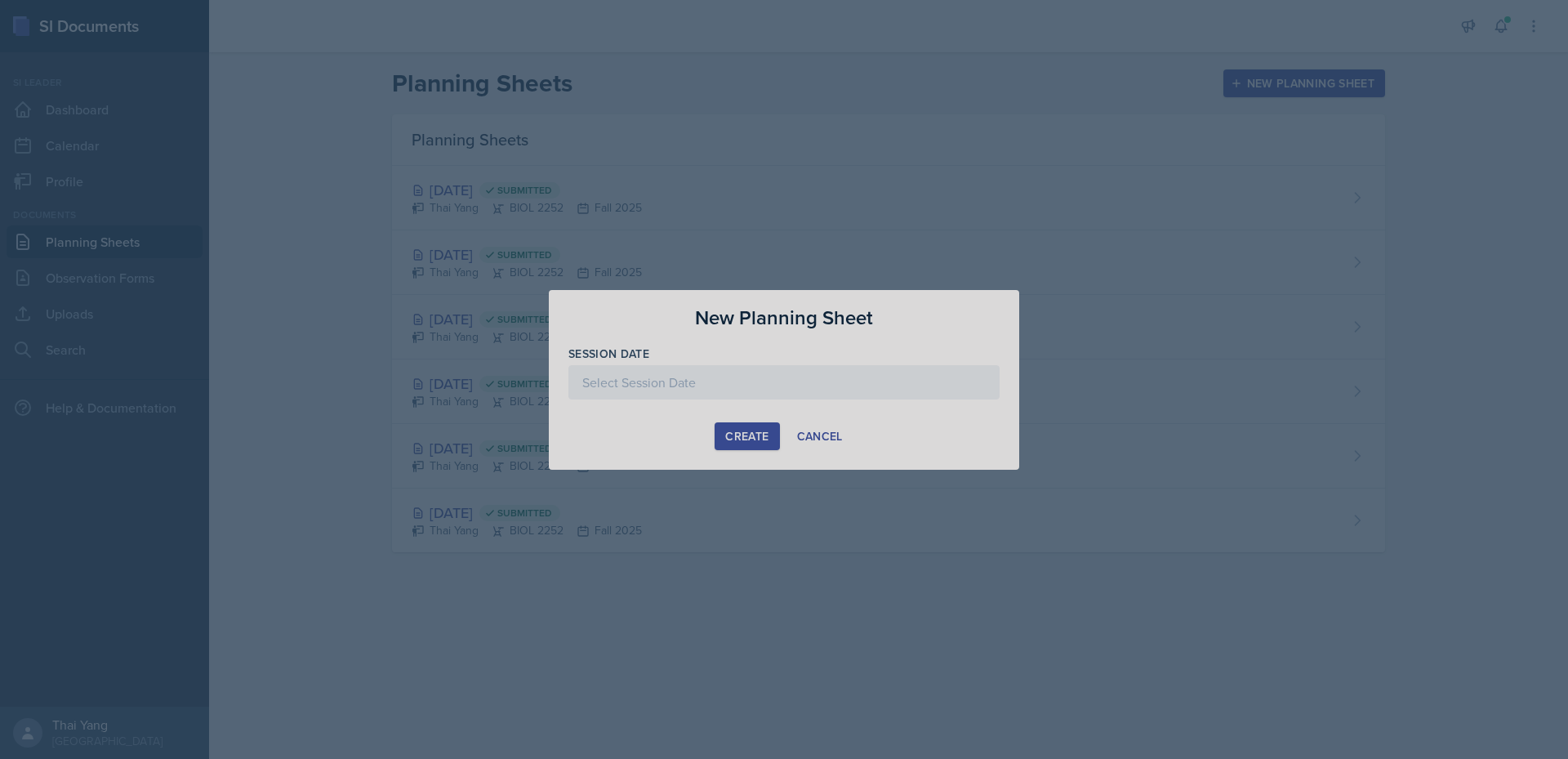
click at [706, 388] on div at bounding box center [784, 383] width 431 height 34
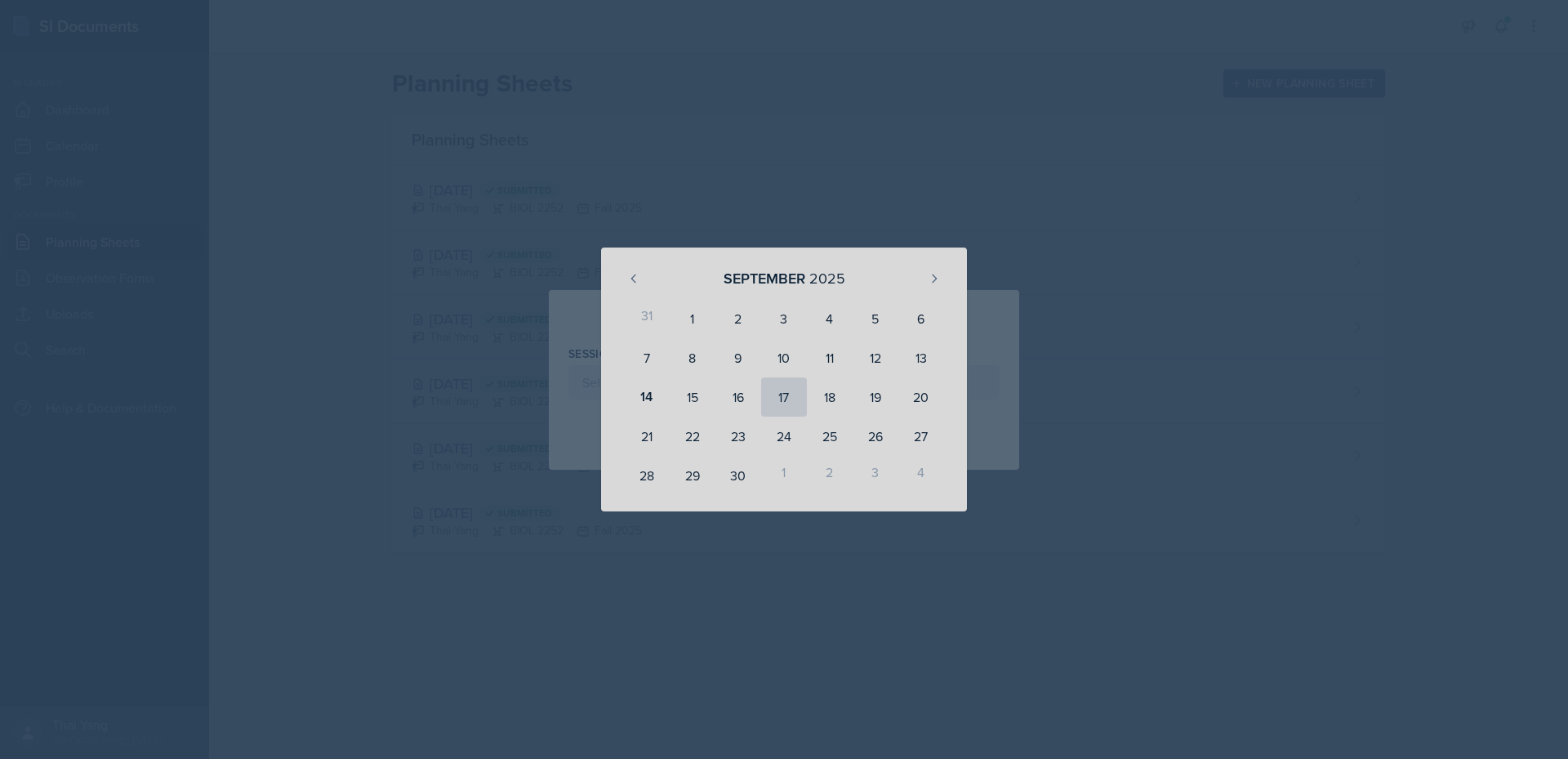
click at [789, 395] on div "17" at bounding box center [784, 396] width 46 height 39
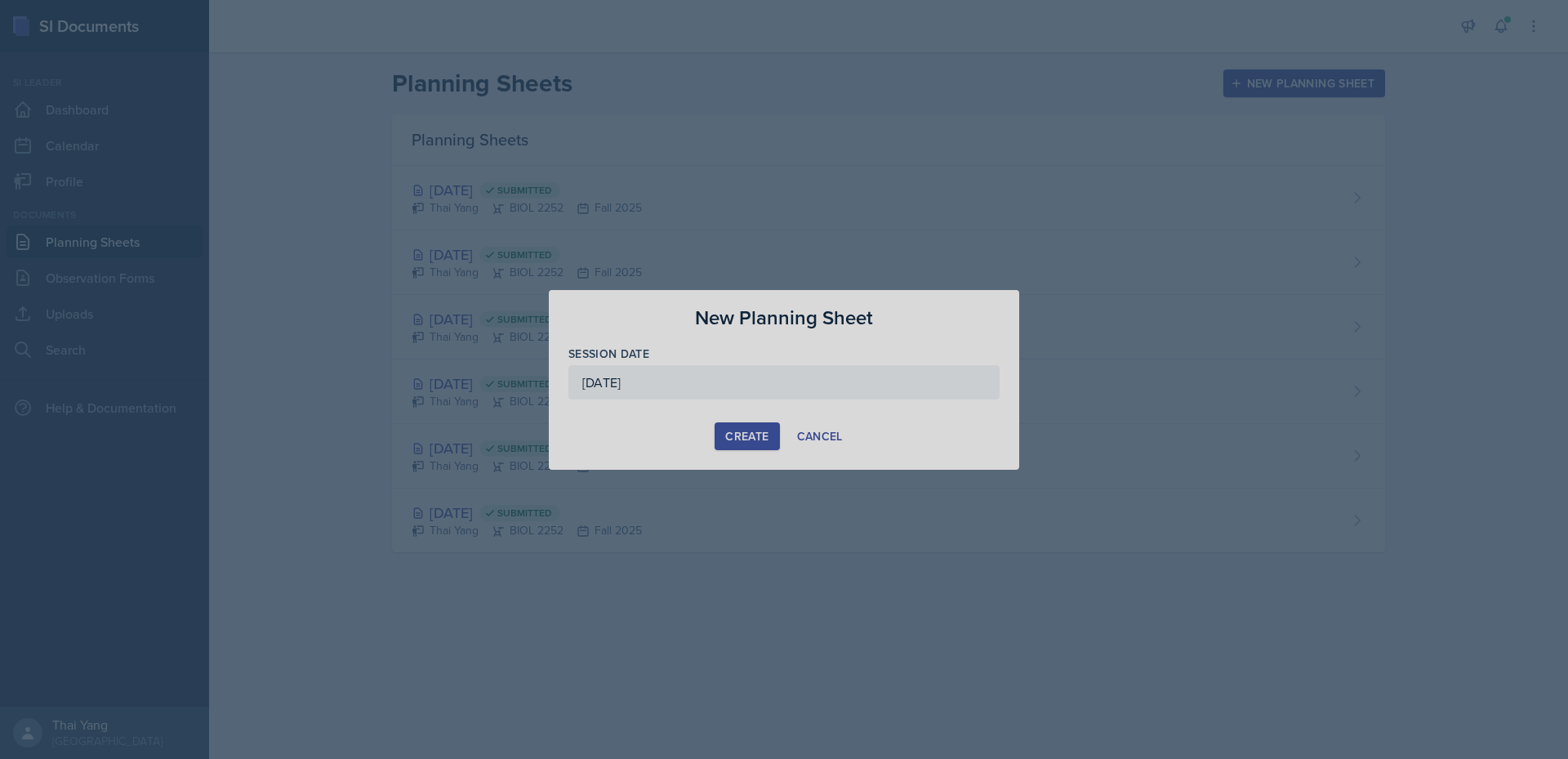
click at [741, 384] on div "[DATE]" at bounding box center [784, 383] width 431 height 34
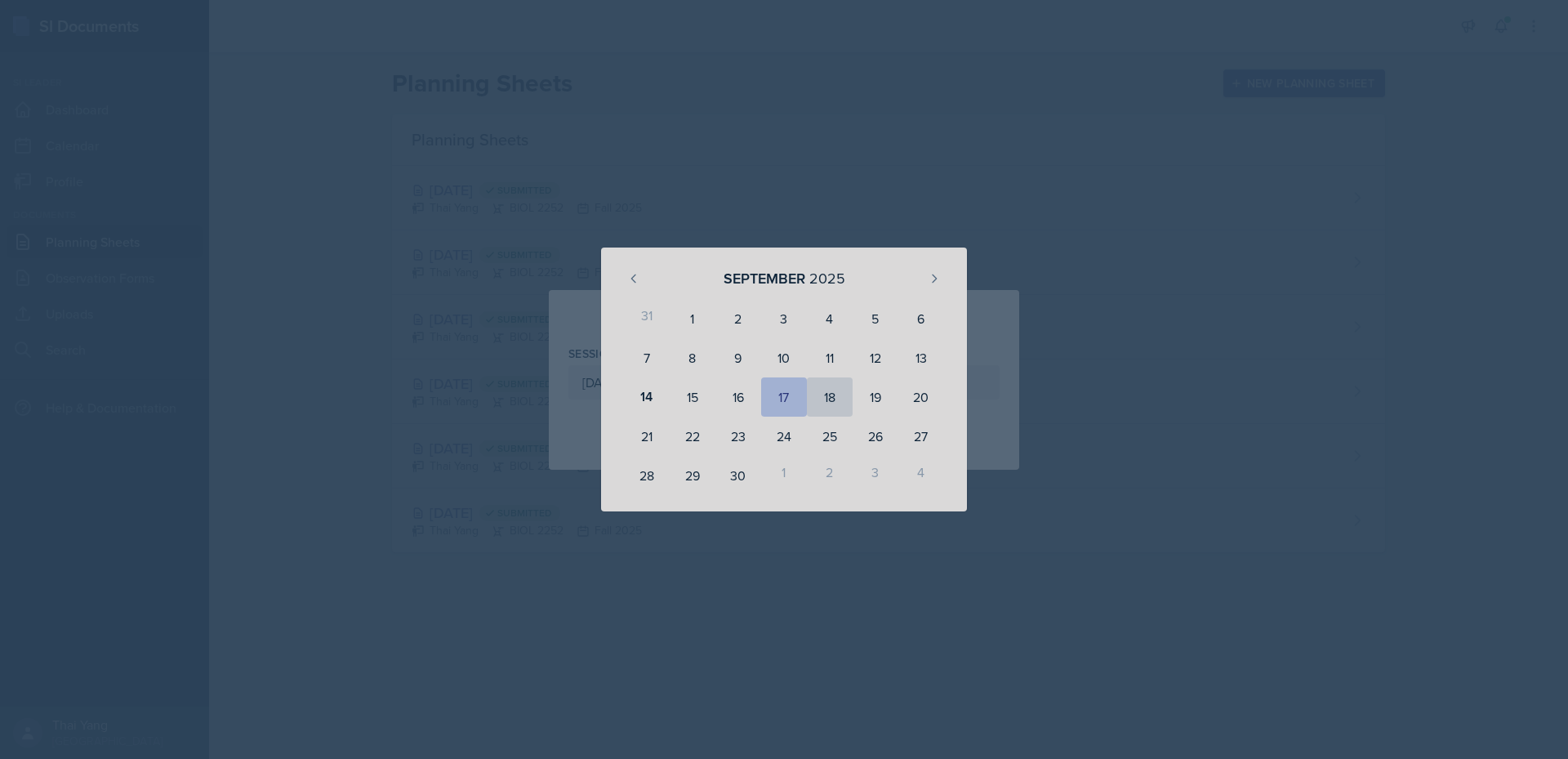
click at [822, 394] on div "18" at bounding box center [829, 396] width 46 height 39
type input "[DATE]"
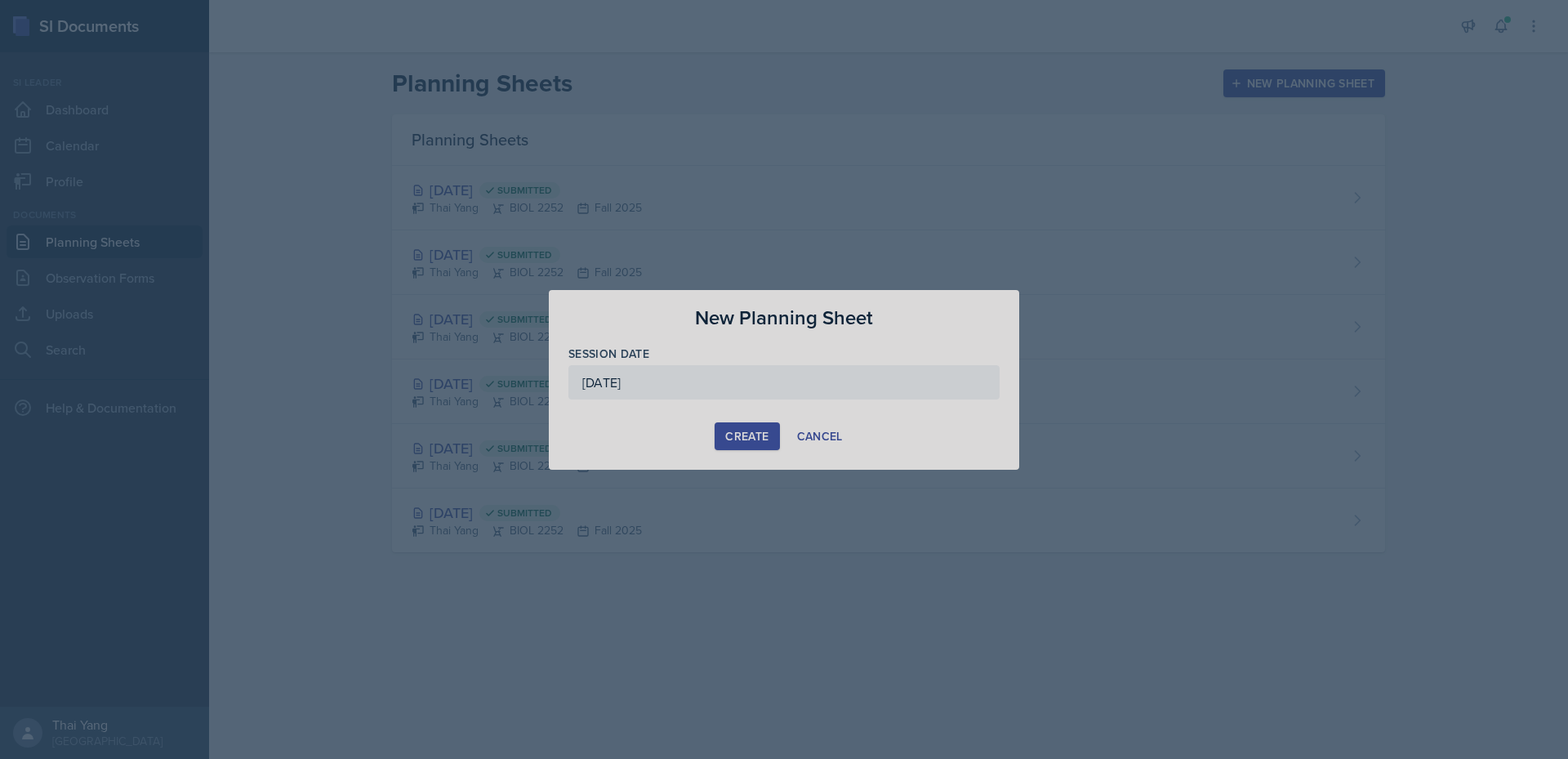
click at [748, 433] on div "Create" at bounding box center [747, 436] width 43 height 13
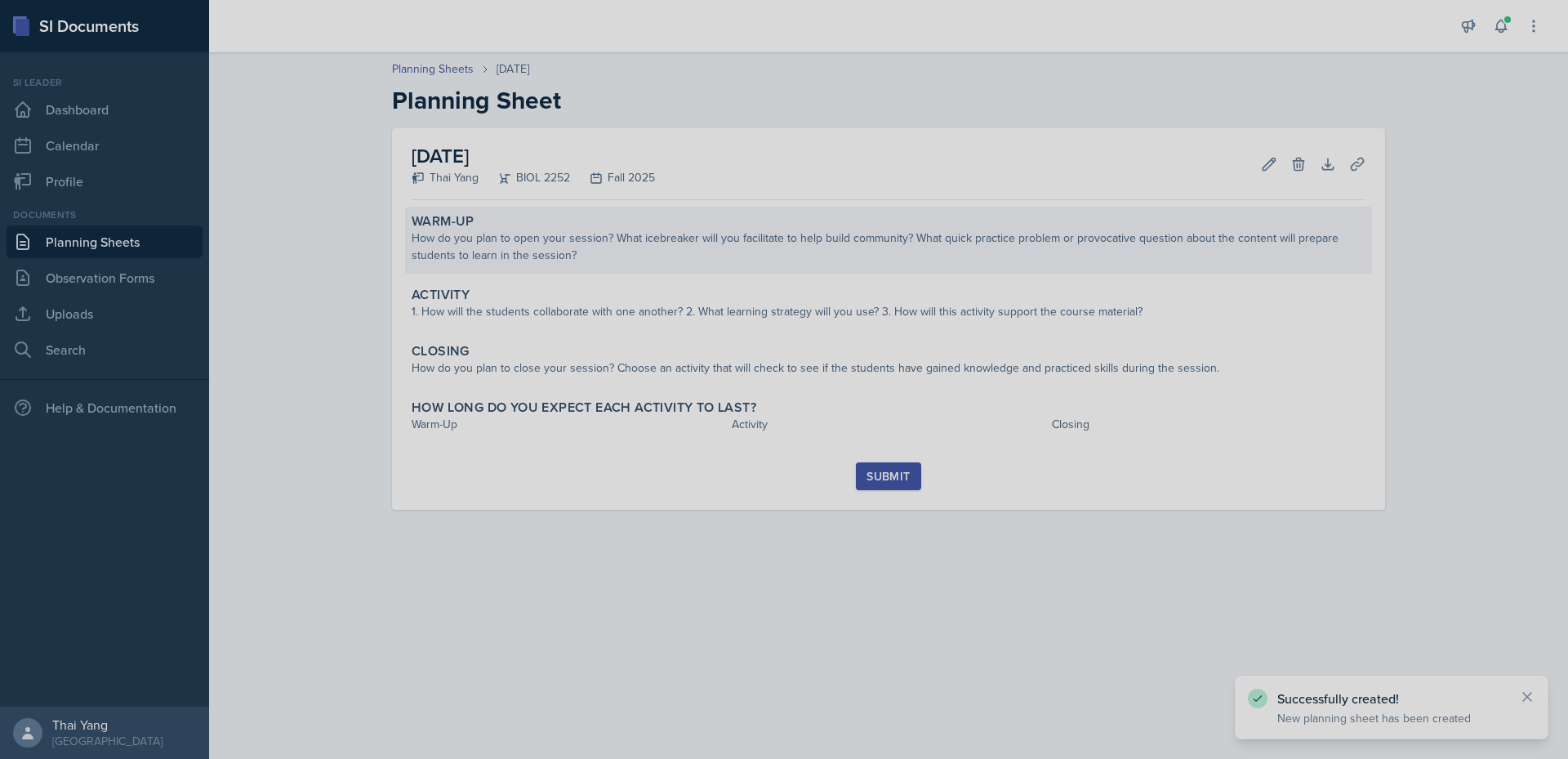
click at [572, 264] on div "Warm-Up How do you plan to open your session? What icebreaker will you facilita…" at bounding box center [889, 240] width 967 height 67
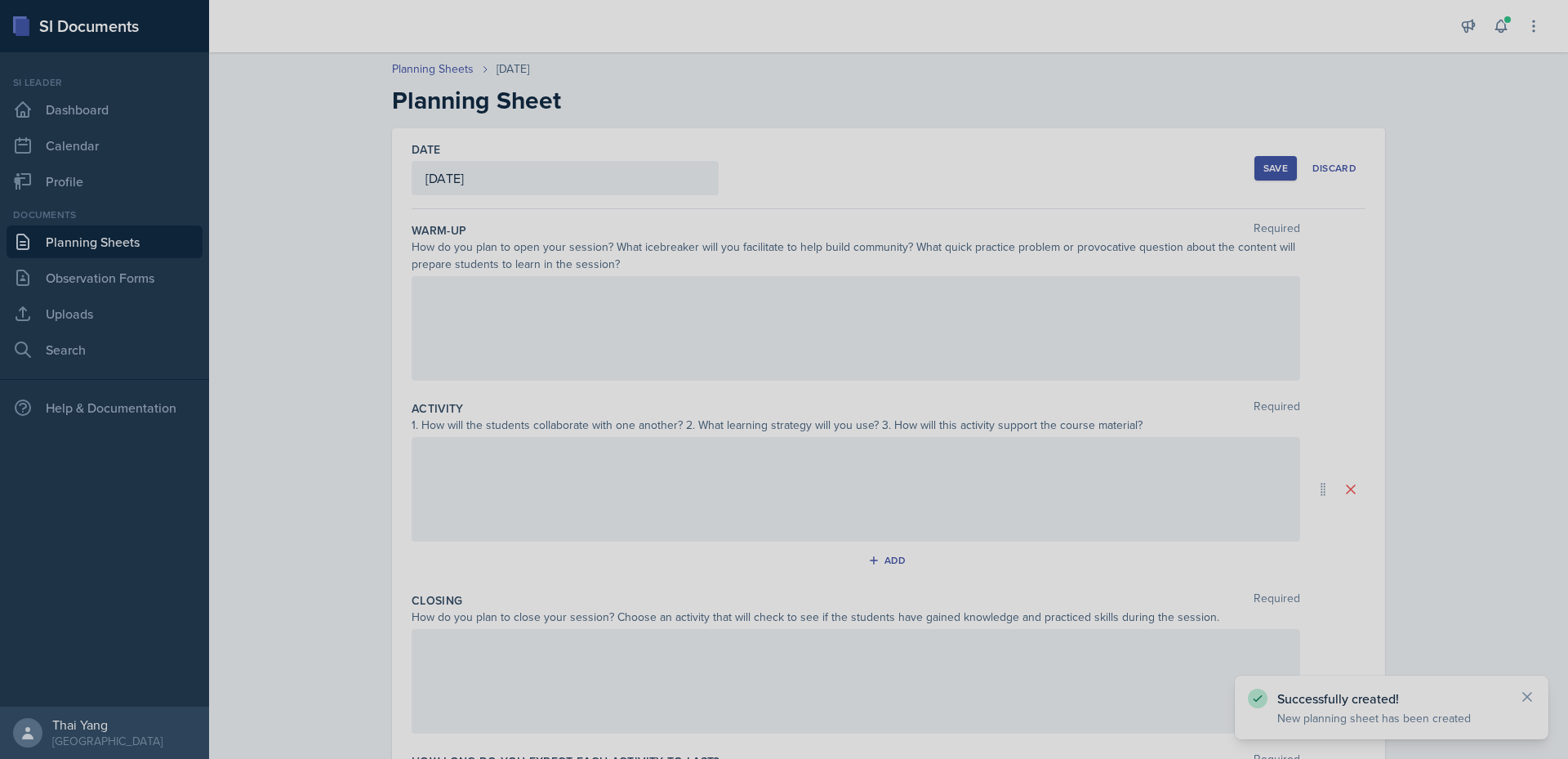
click at [631, 311] on div at bounding box center [855, 329] width 889 height 105
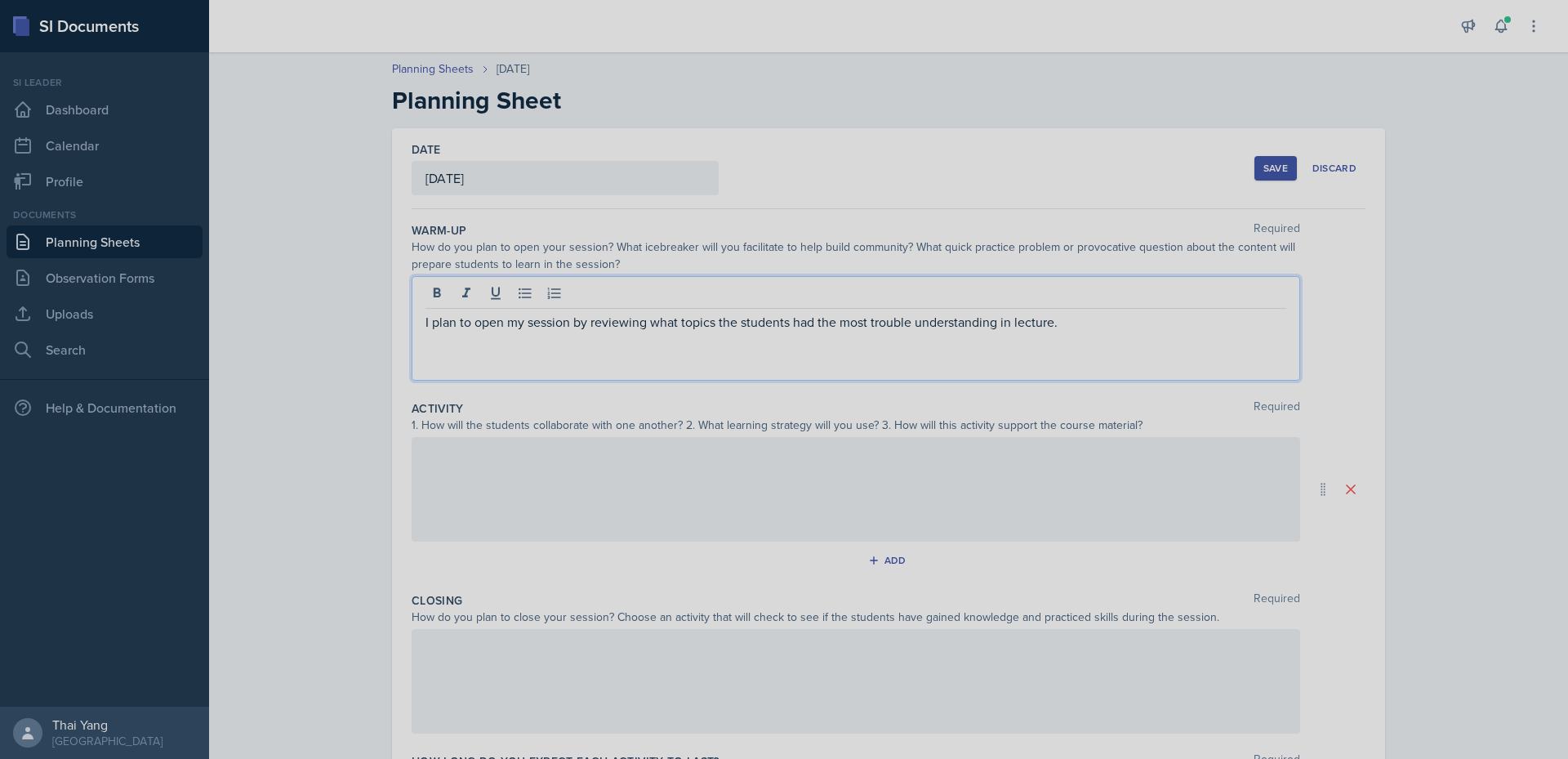
click at [127, 246] on link "Planning Sheets" at bounding box center [104, 242] width 196 height 32
click at [1068, 305] on div "I plan to open my session by reviewing what topics the students had the most tr…" at bounding box center [855, 329] width 889 height 105
click at [718, 475] on div at bounding box center [855, 489] width 889 height 105
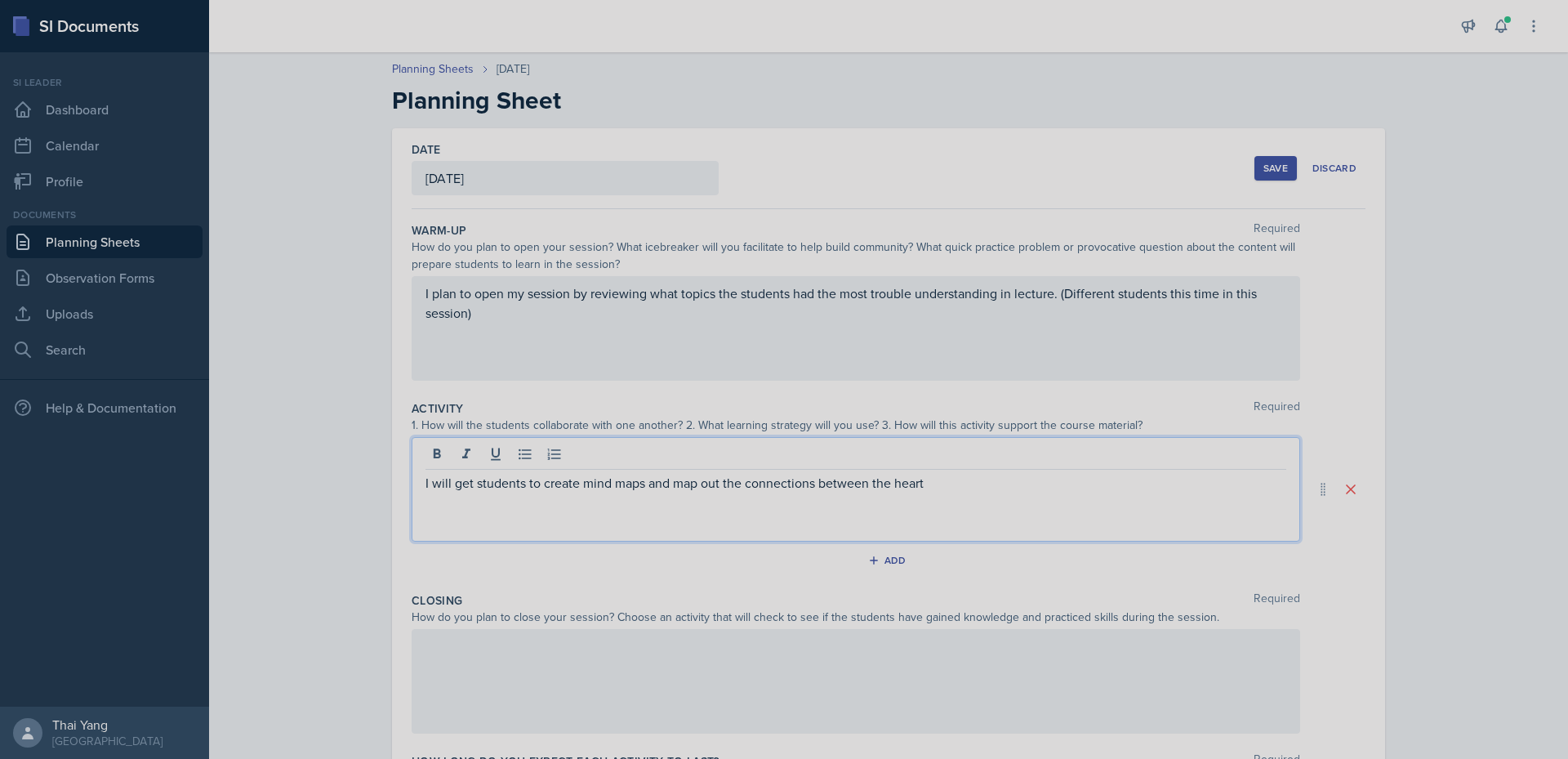
click at [672, 653] on div at bounding box center [855, 681] width 889 height 105
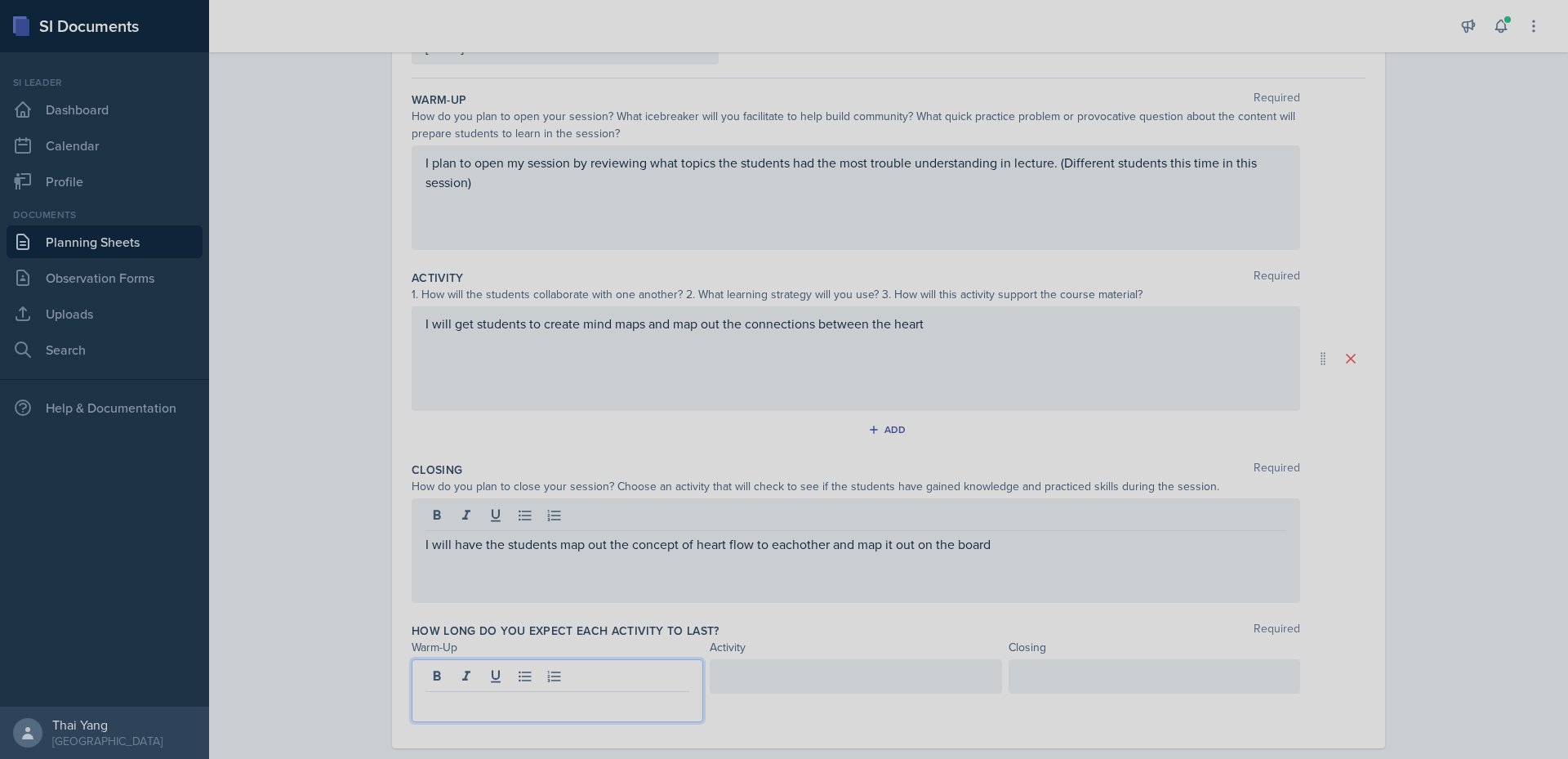
drag, startPoint x: 558, startPoint y: 685, endPoint x: 540, endPoint y: 661, distance: 30.0
click at [558, 695] on p at bounding box center [558, 705] width 263 height 20
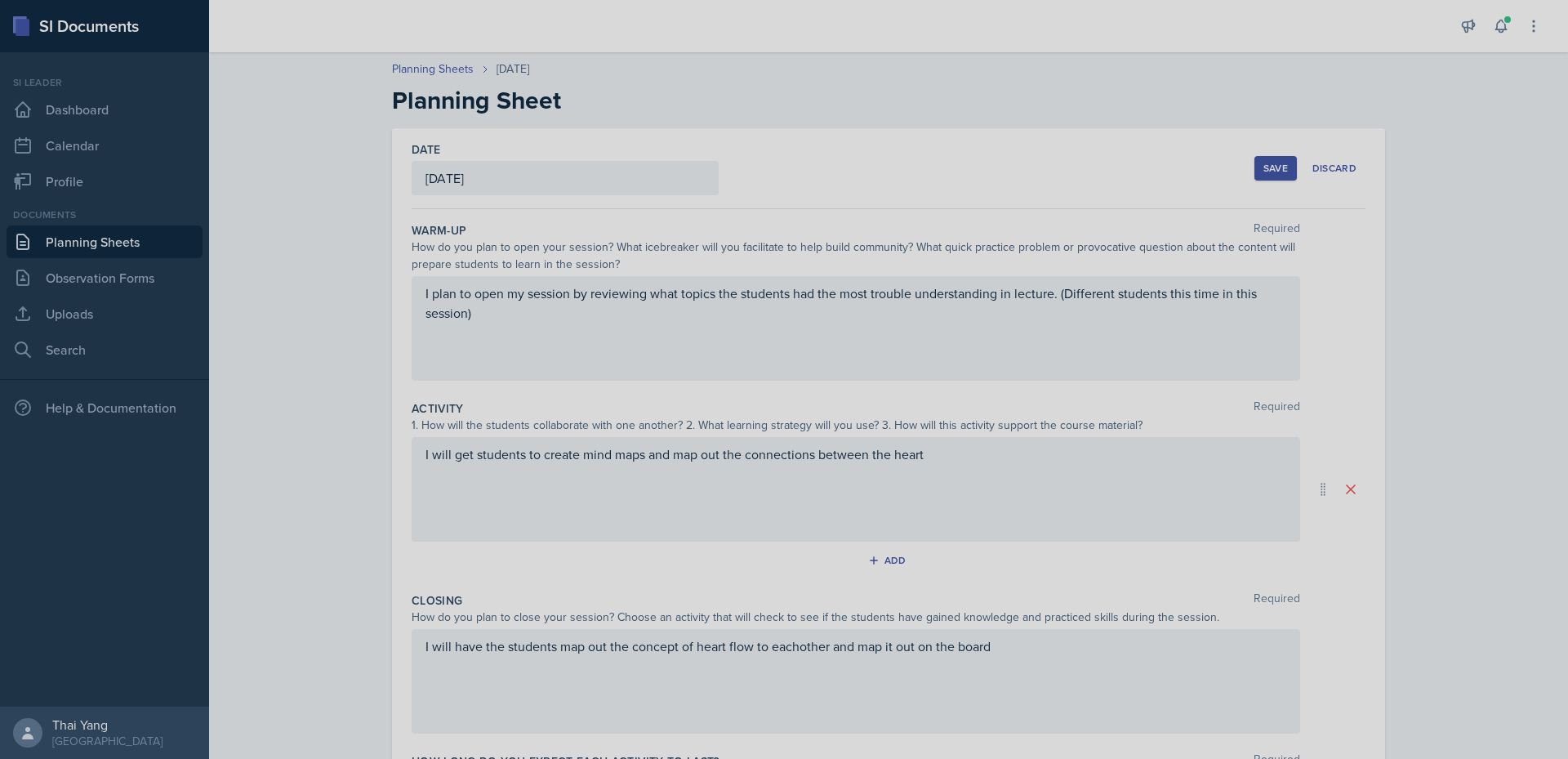
click at [1267, 162] on div "Save" at bounding box center [1275, 168] width 24 height 13
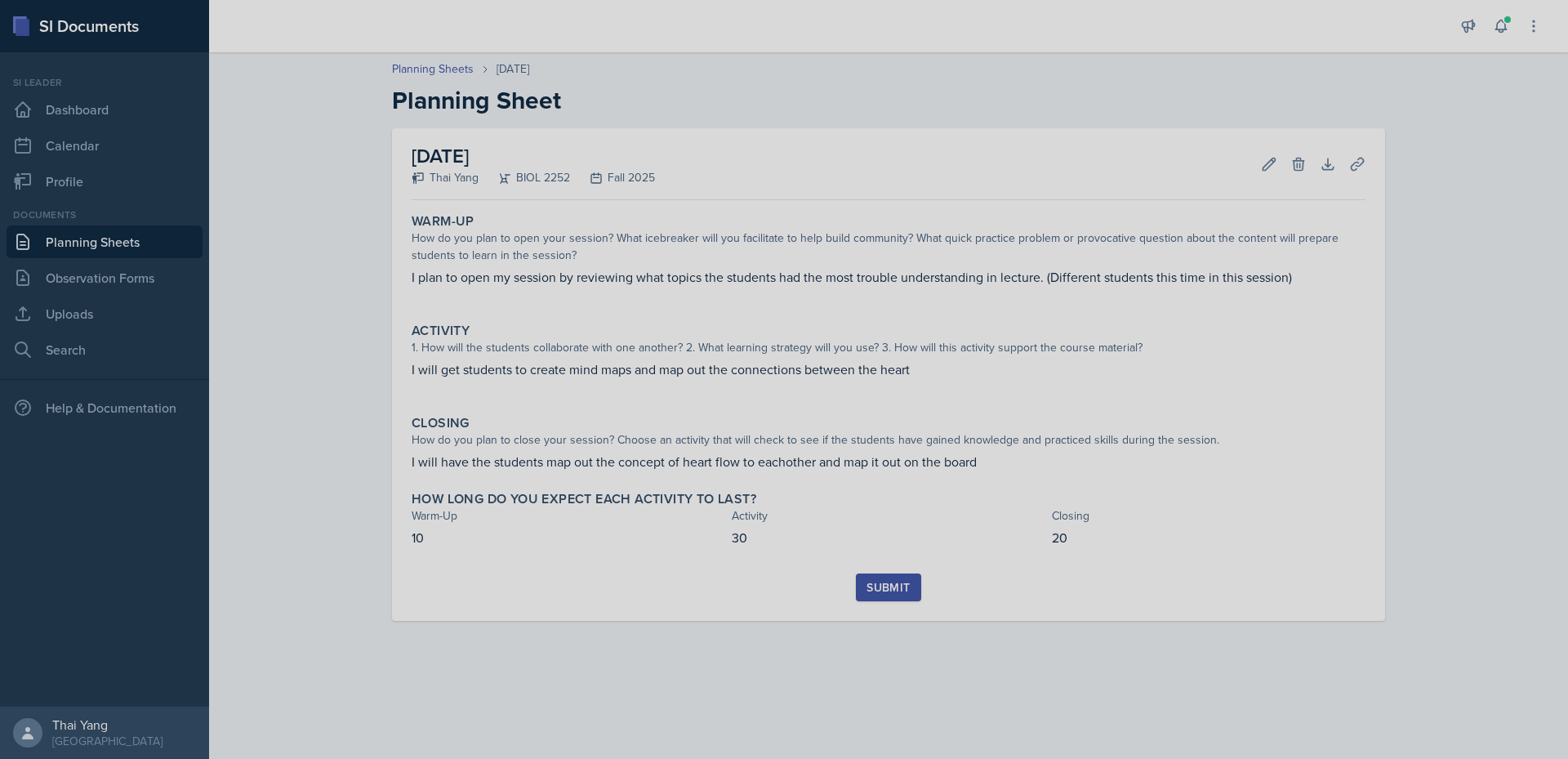
click at [890, 578] on button "Submit" at bounding box center [889, 588] width 65 height 28
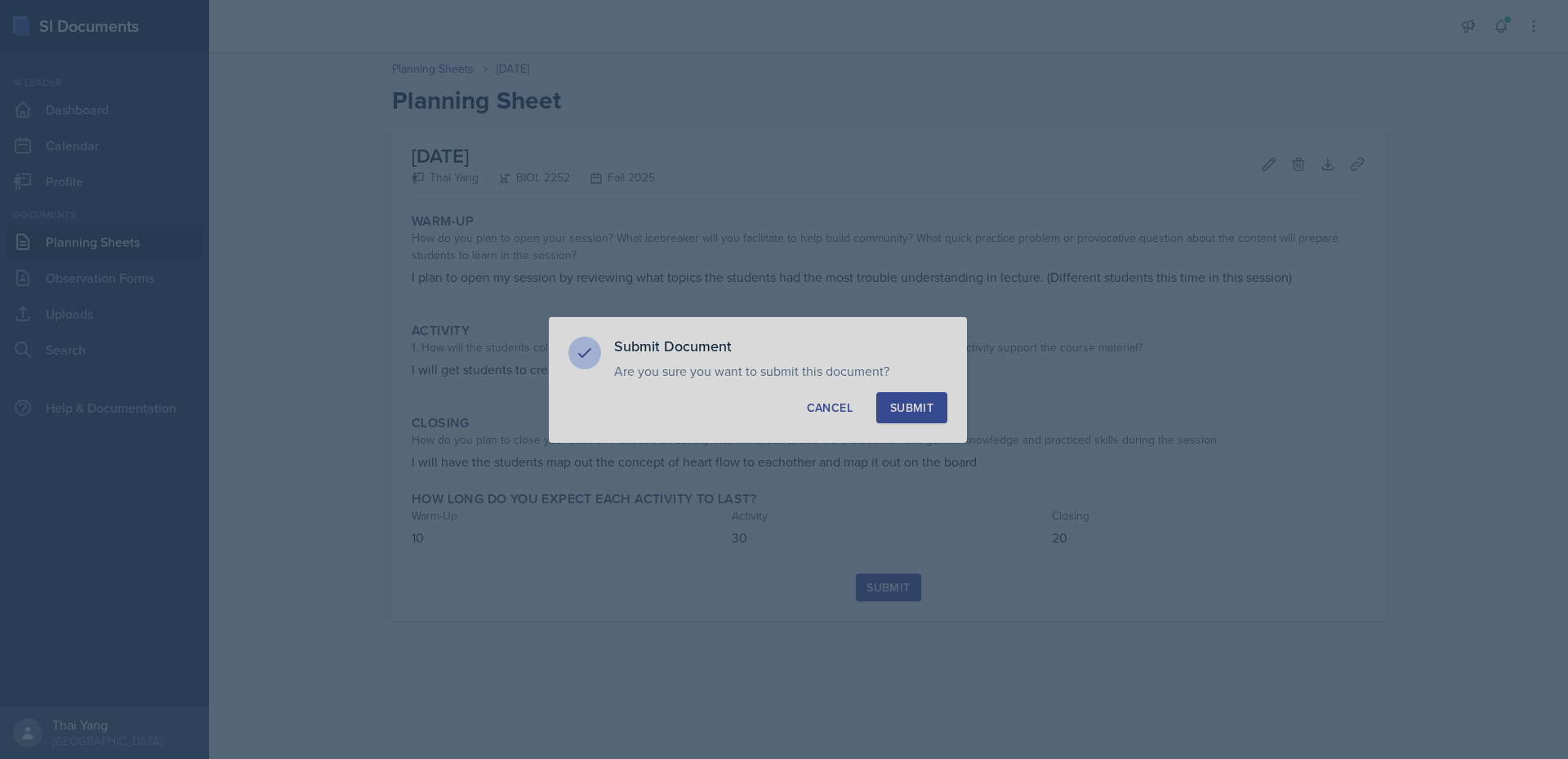
click at [918, 410] on div "Submit" at bounding box center [912, 408] width 43 height 16
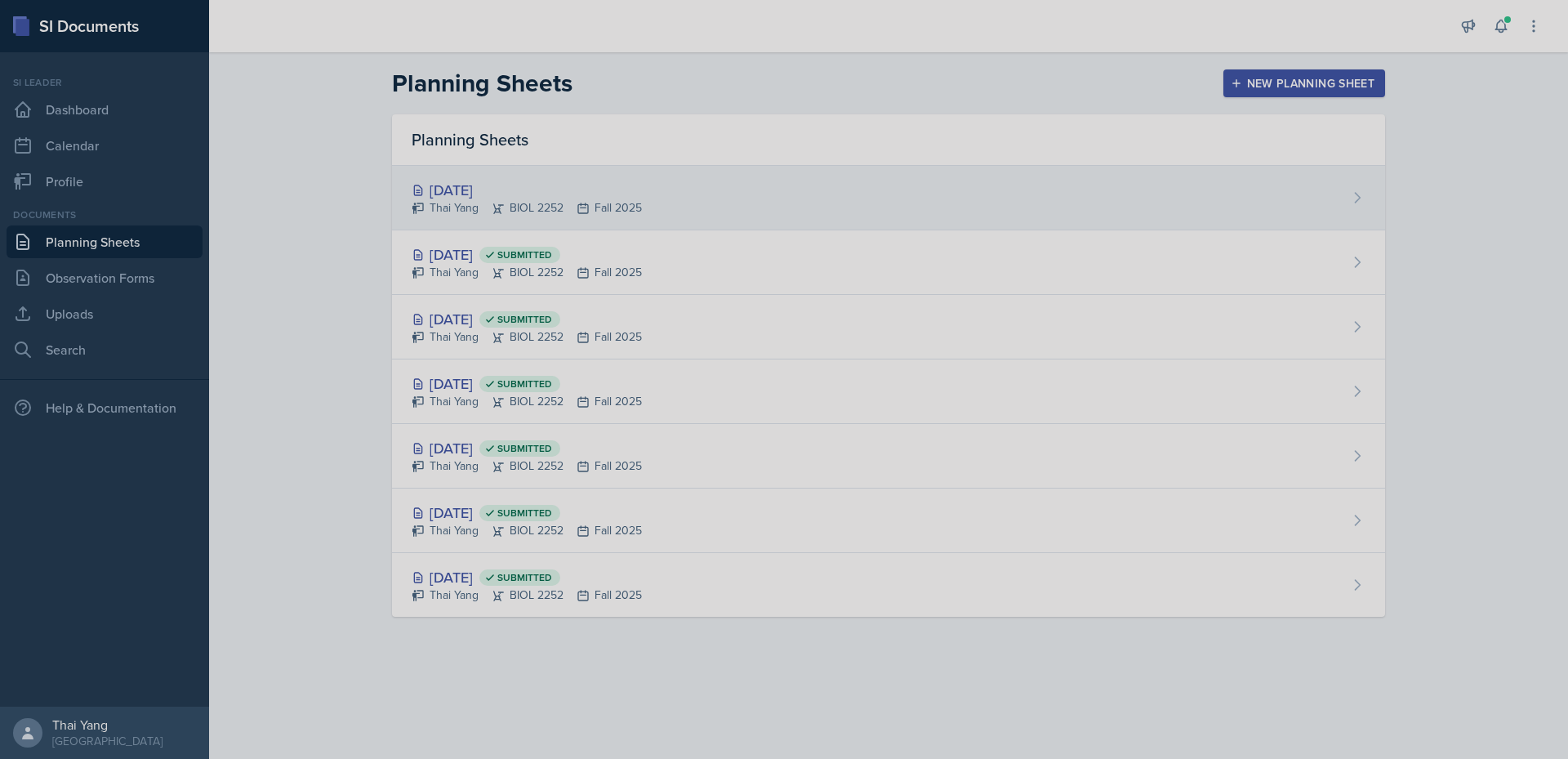
click at [586, 185] on div "[DATE]" at bounding box center [526, 190] width 230 height 22
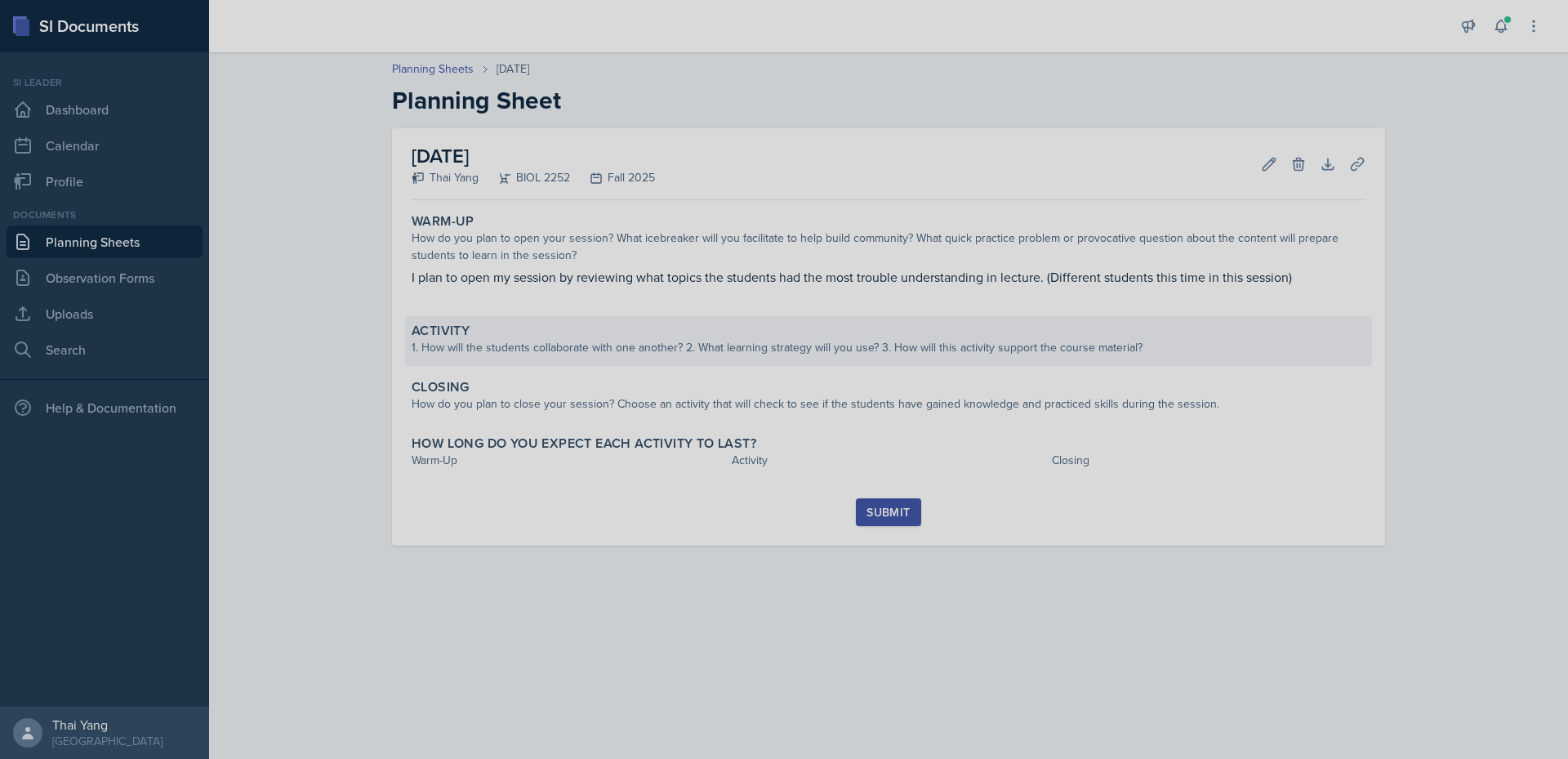
click at [599, 341] on div "1. How will the students collaborate with one another? 2. What learning strateg…" at bounding box center [888, 347] width 954 height 17
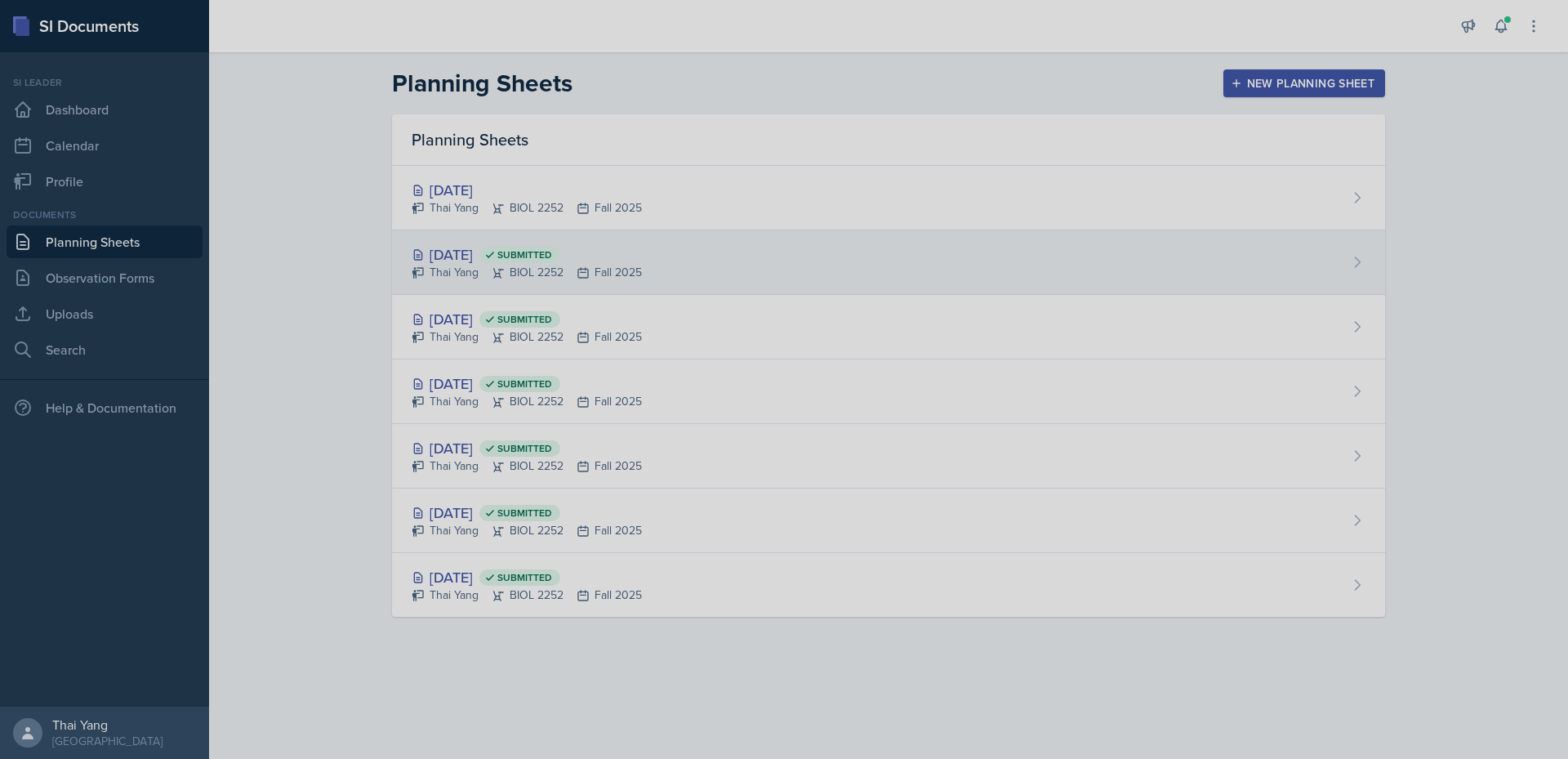
click at [641, 257] on div "Sep 17th, 2025 Submitted" at bounding box center [526, 255] width 230 height 22
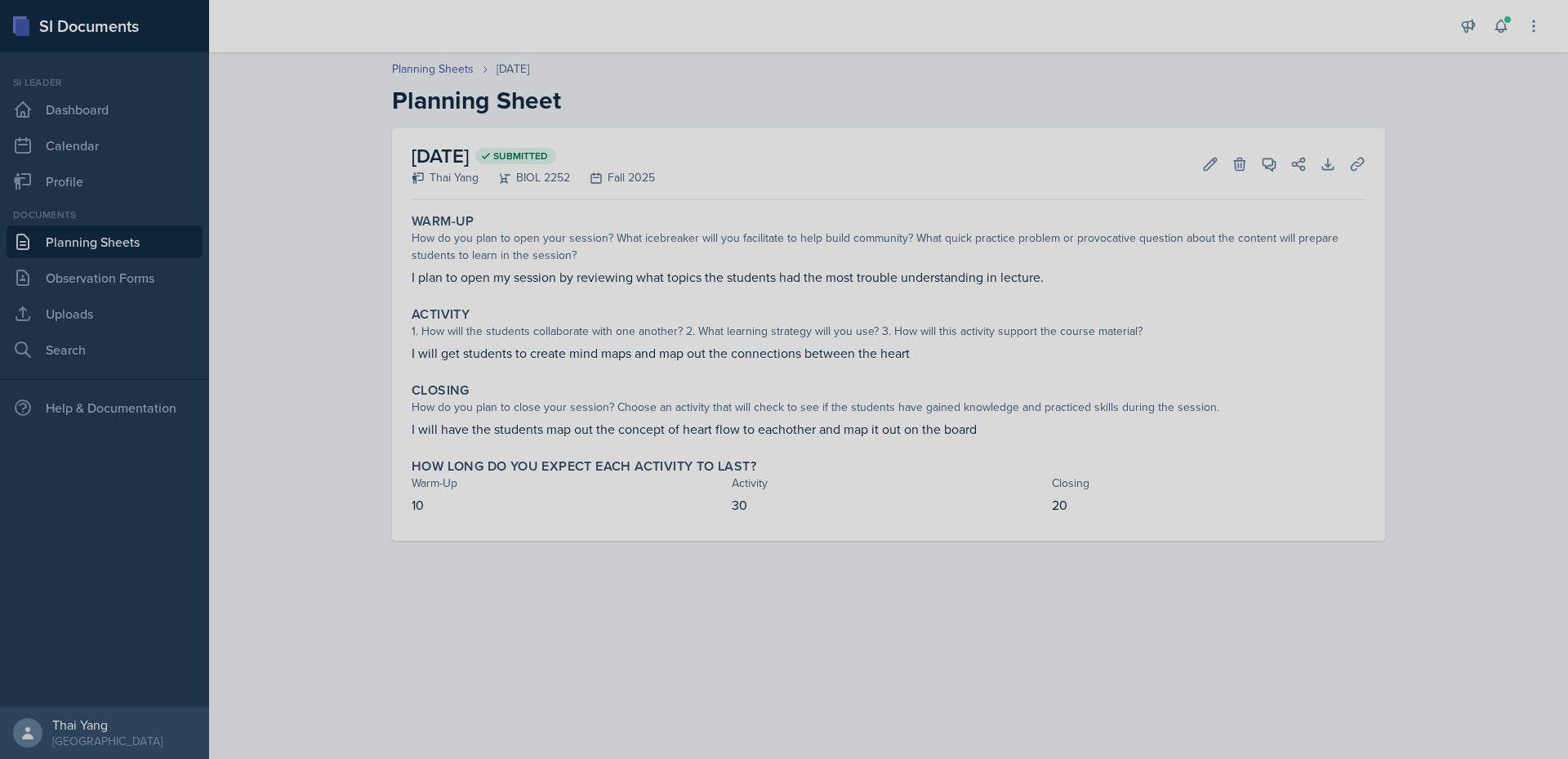
click at [545, 356] on p "I will get students to create mind maps and map out the connections between the…" at bounding box center [888, 353] width 954 height 20
copy div "I will get students to create mind maps and map out the connections between the…"
click at [847, 432] on p "I will have the students map out the concept of heart flow to eachother and map…" at bounding box center [888, 429] width 954 height 20
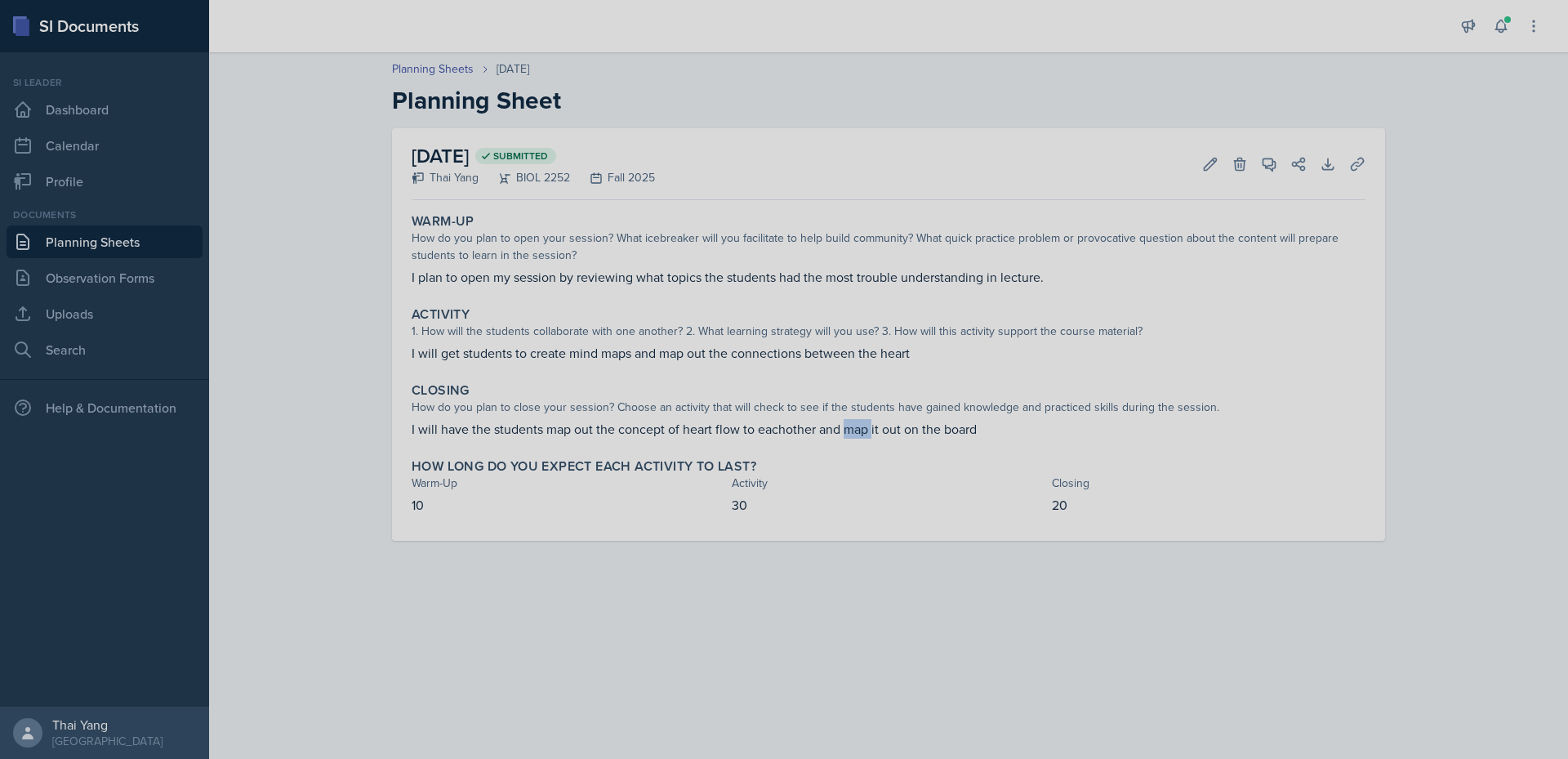
click at [847, 432] on p "I will have the students map out the concept of heart flow to eachother and map…" at bounding box center [888, 429] width 954 height 20
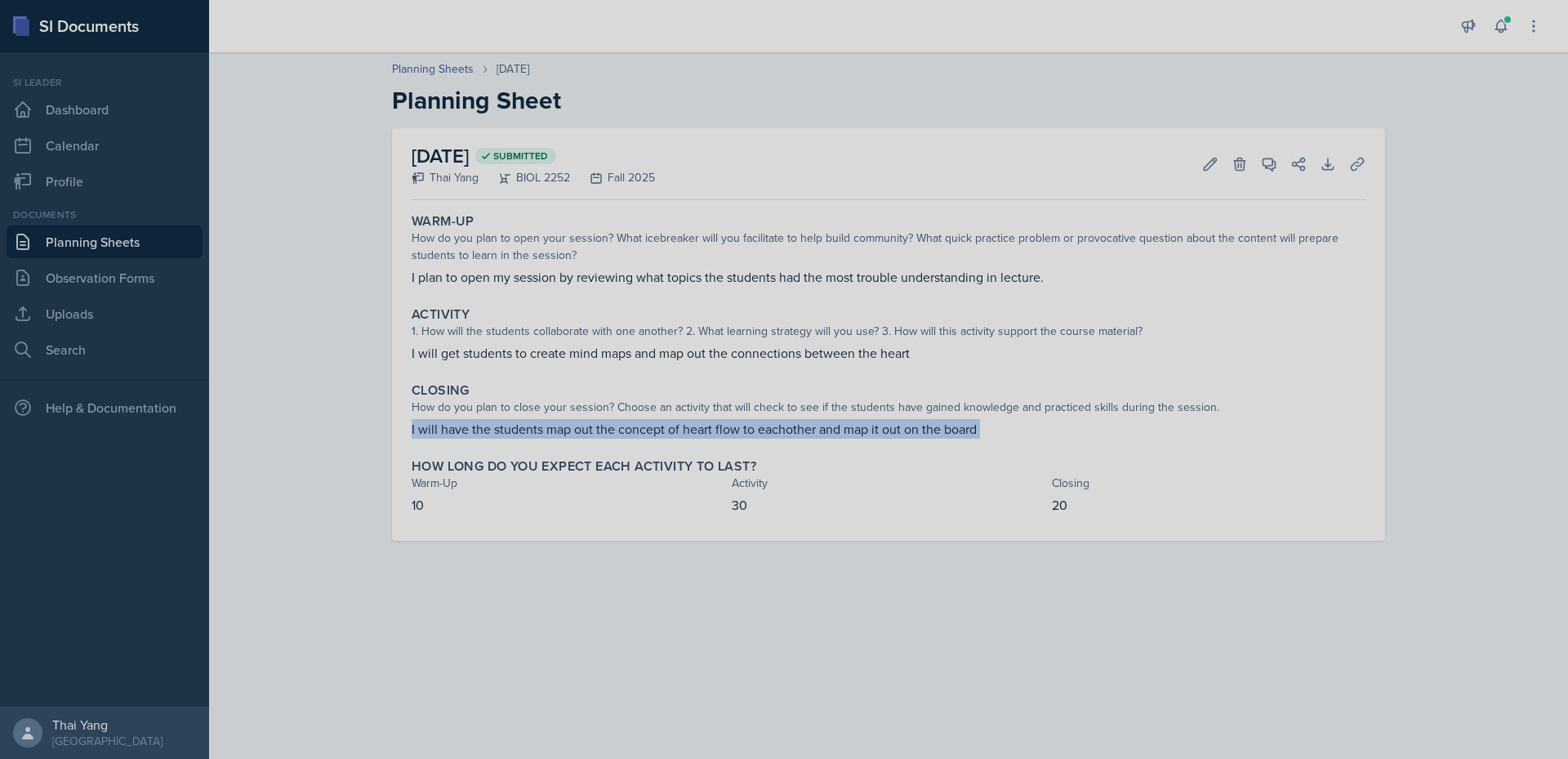
click at [847, 432] on p "I will have the students map out the concept of heart flow to eachother and map…" at bounding box center [888, 429] width 954 height 20
copy div "I will have the students map out the concept of heart flow to eachother and map…"
